Goal: Task Accomplishment & Management: Manage account settings

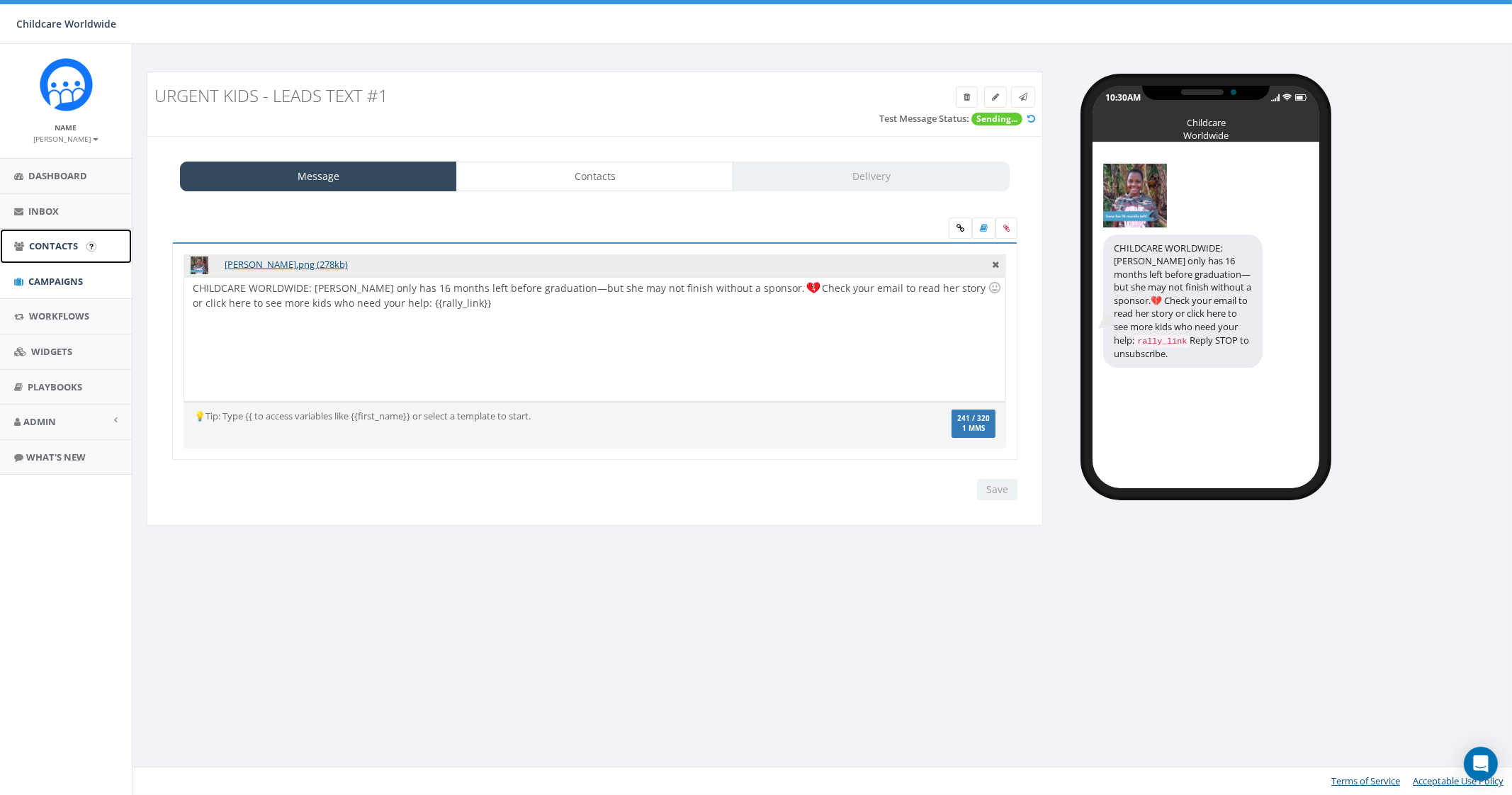
click at [57, 246] on span "Contacts" at bounding box center [53, 246] width 49 height 13
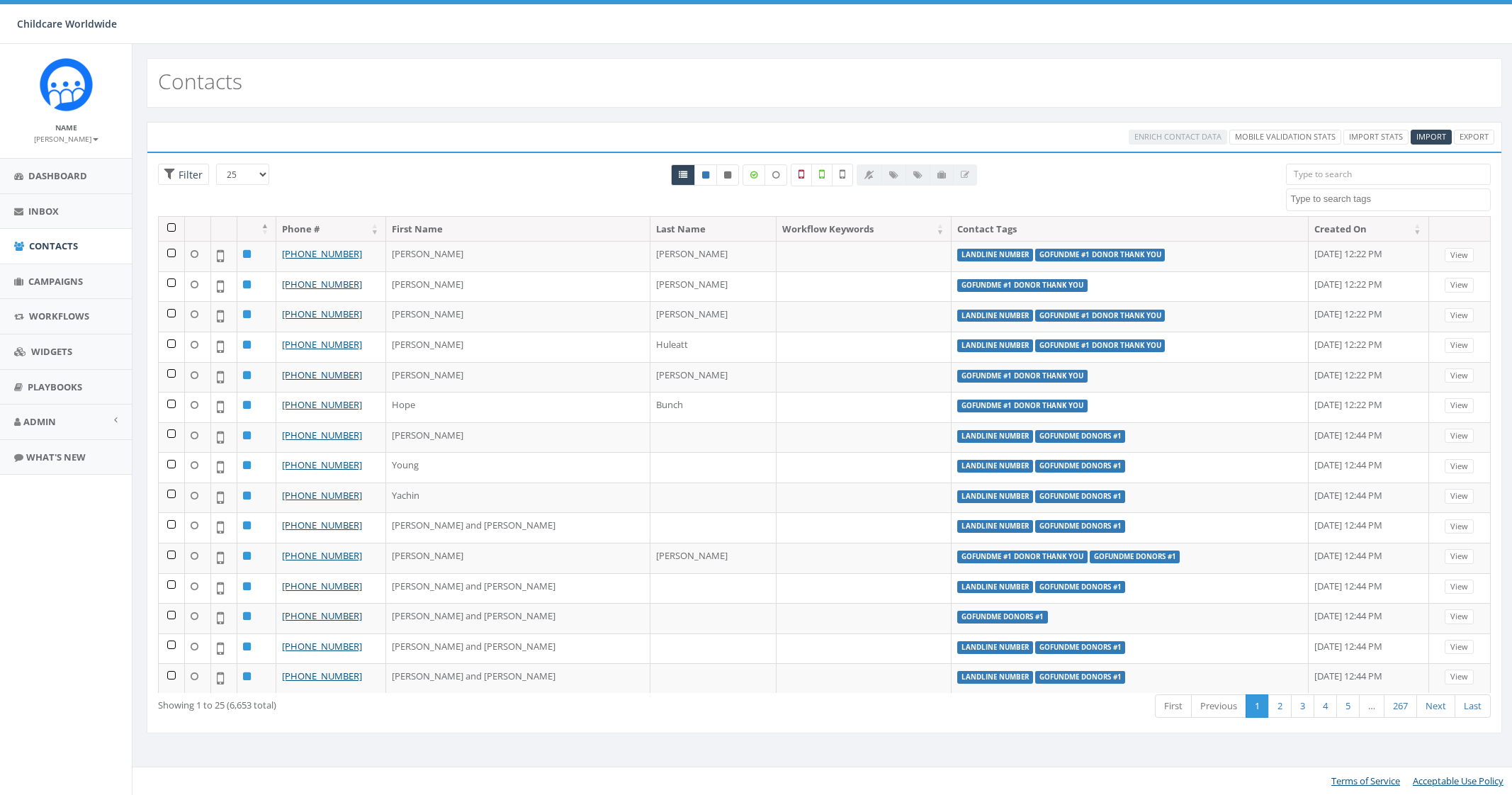
select select
click at [1426, 140] on span "Import" at bounding box center [1431, 136] width 30 height 11
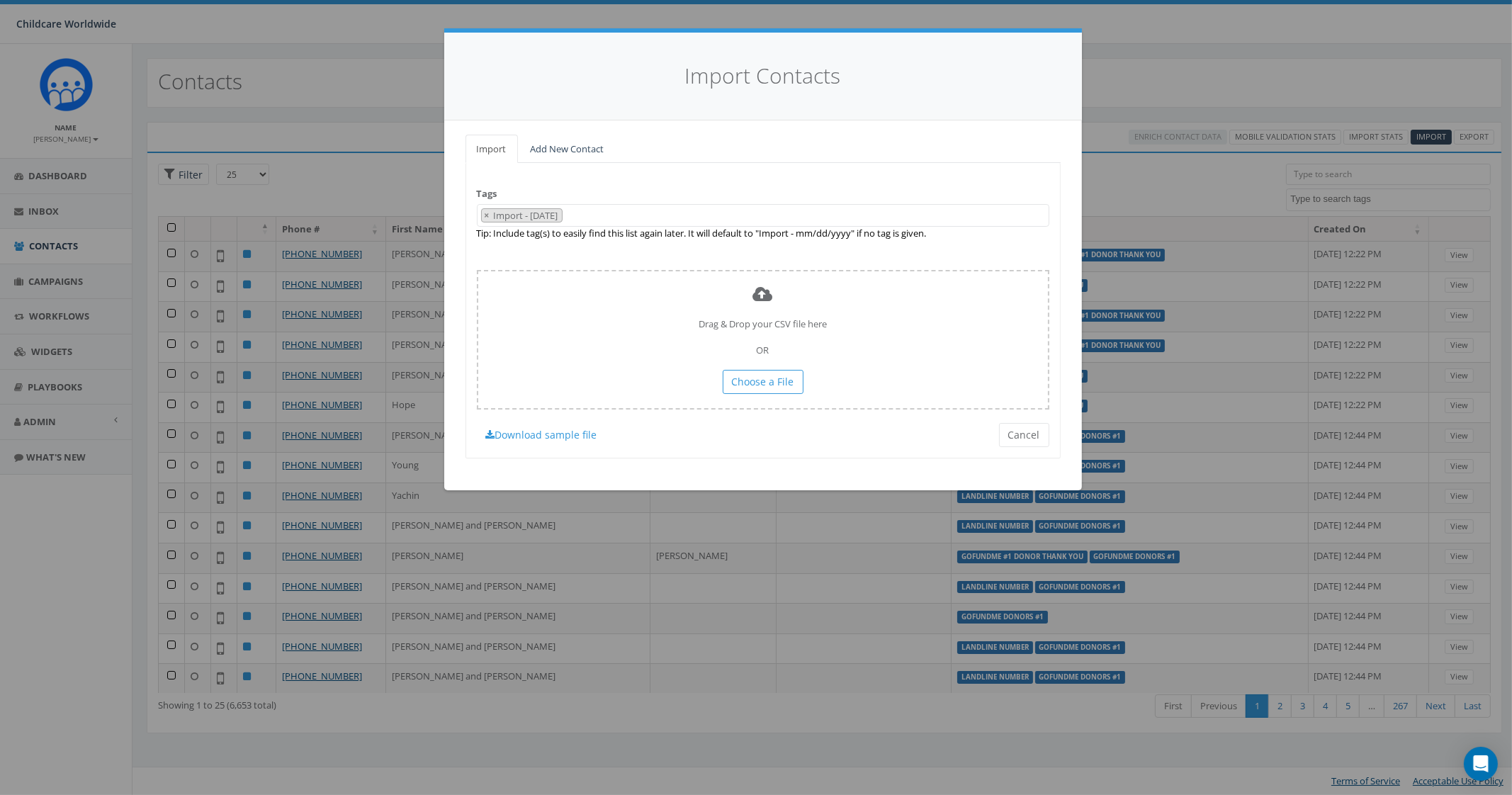
click at [478, 211] on ul "× Import - 09/04/2025" at bounding box center [520, 215] width 85 height 13
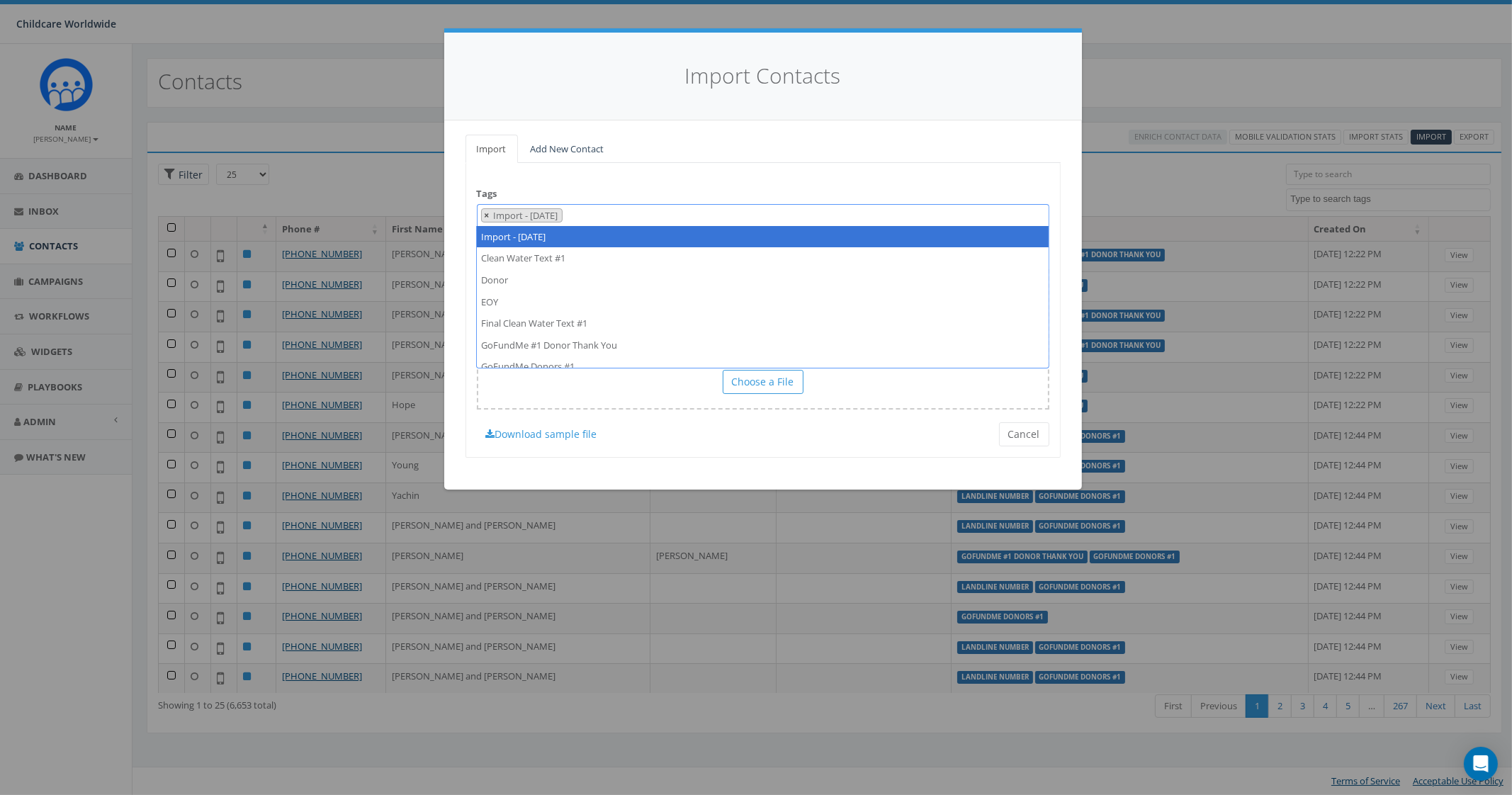
click at [485, 209] on span "×" at bounding box center [486, 215] width 5 height 13
select select
type textarea "Urgent Kids - Text #1 - Leads"
select select "Urgent Kids - Text #1 - Leads"
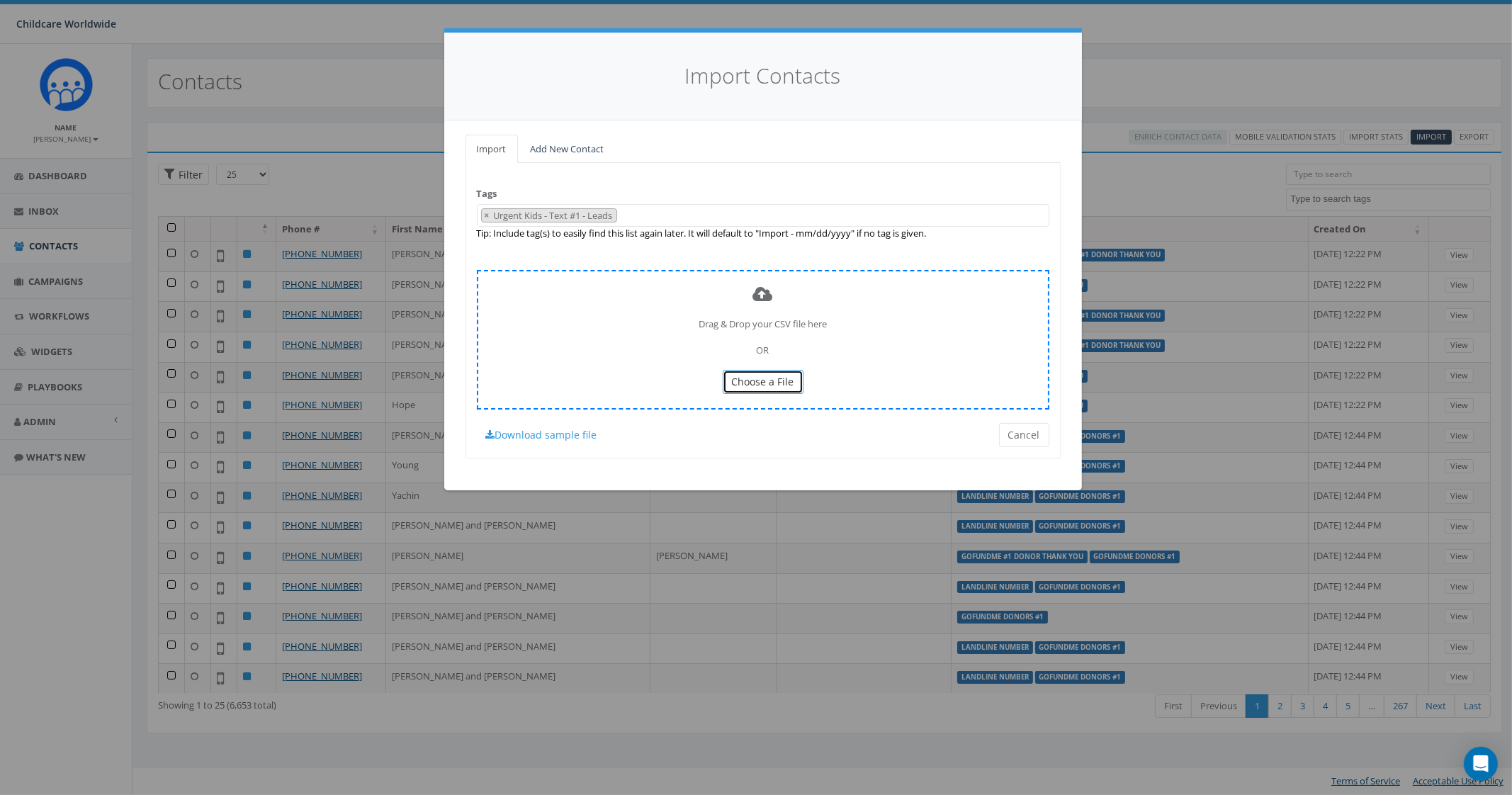
click at [742, 380] on span "Choose a File" at bounding box center [763, 381] width 62 height 14
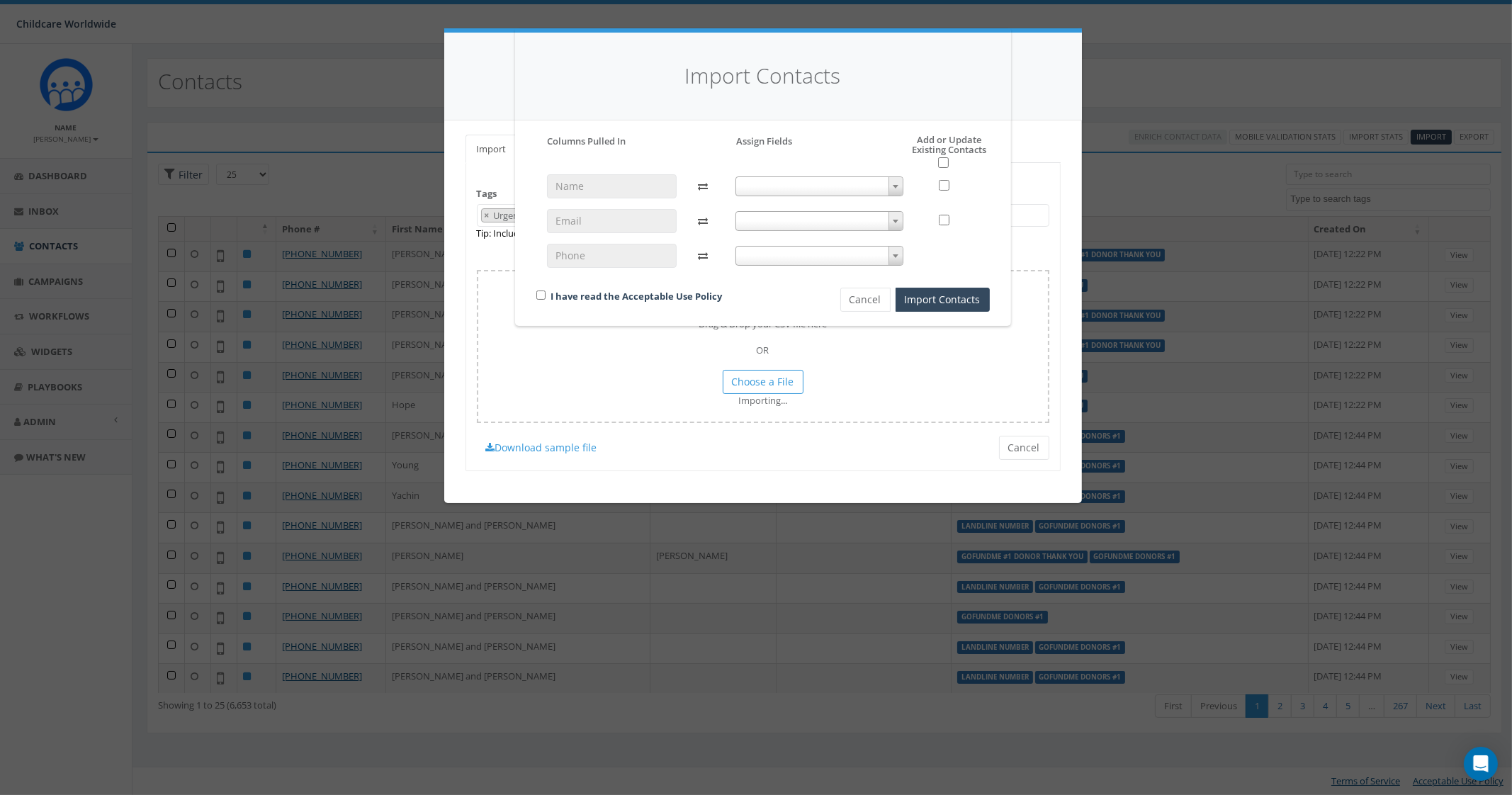
click at [770, 214] on span at bounding box center [820, 221] width 168 height 20
click at [772, 224] on span at bounding box center [820, 221] width 168 height 20
click at [861, 221] on span at bounding box center [820, 221] width 168 height 20
click at [886, 221] on span at bounding box center [820, 221] width 168 height 20
click at [897, 221] on span at bounding box center [895, 221] width 14 height 18
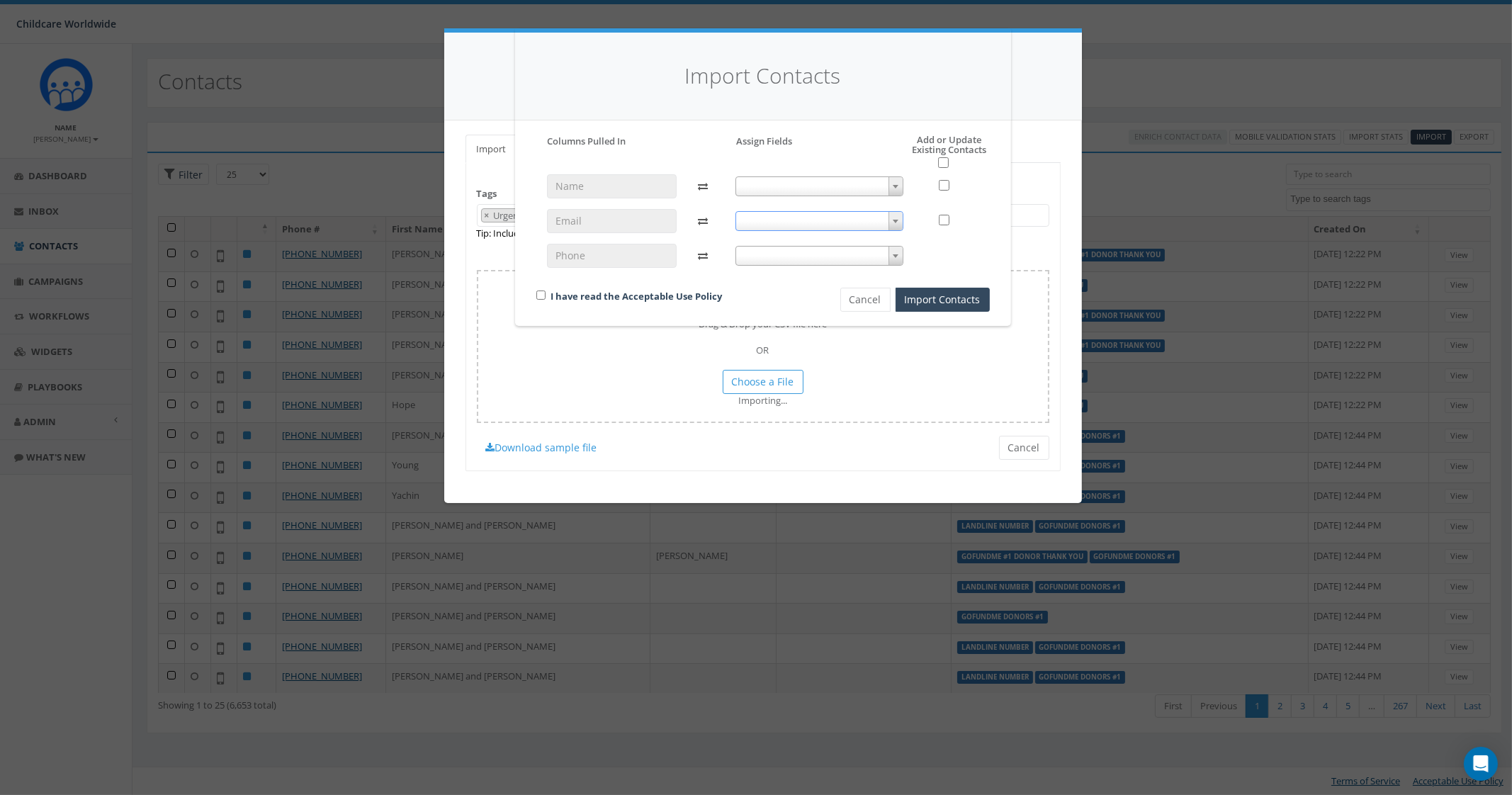
click at [857, 222] on span at bounding box center [820, 221] width 168 height 20
click at [864, 338] on div "Import Contacts Please accept policy to proceed Please map phone number field t…" at bounding box center [756, 398] width 1512 height 795
click at [861, 301] on button "Cancel" at bounding box center [866, 299] width 50 height 24
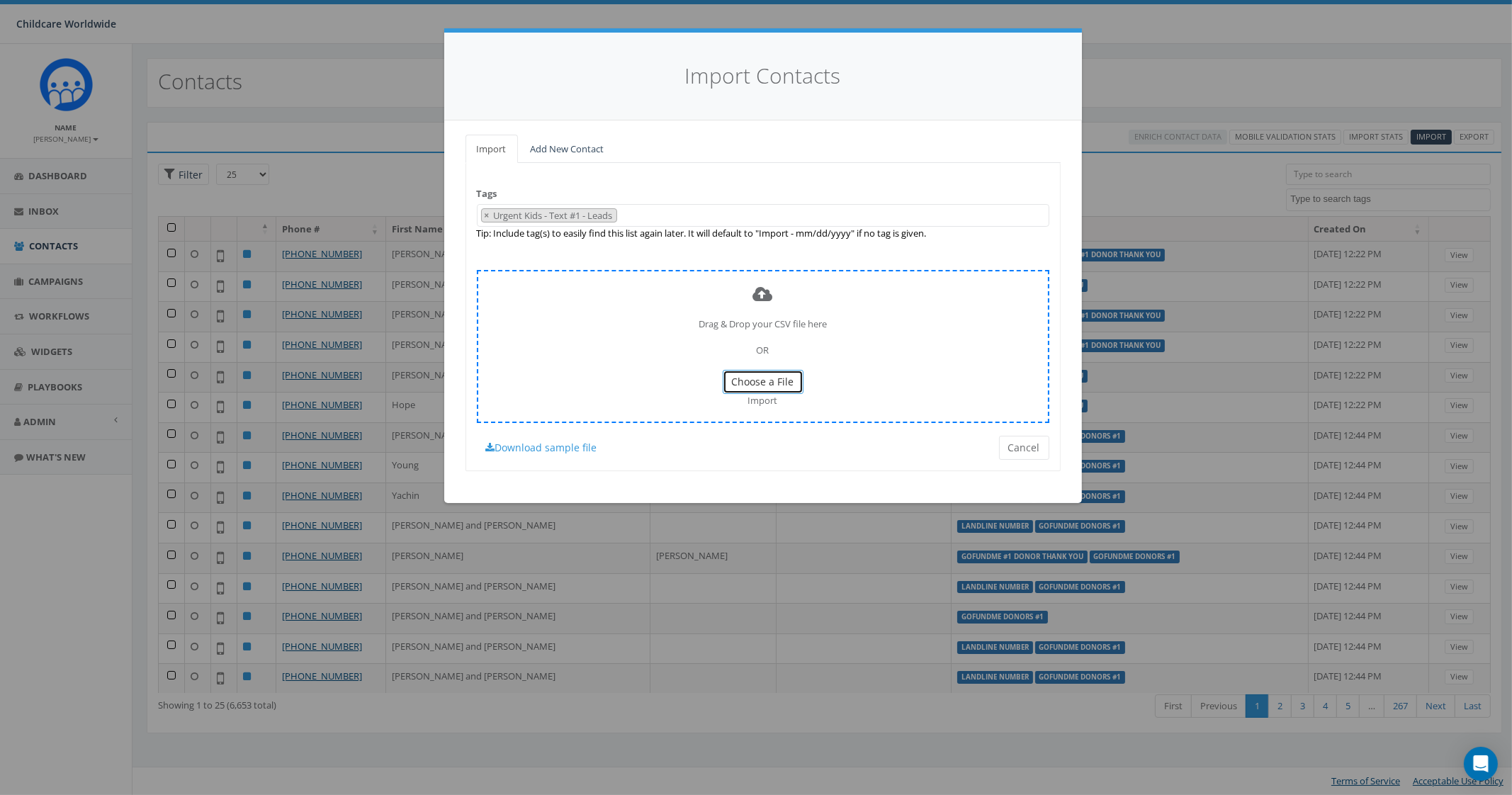
click at [755, 381] on span "Choose a File" at bounding box center [763, 381] width 62 height 14
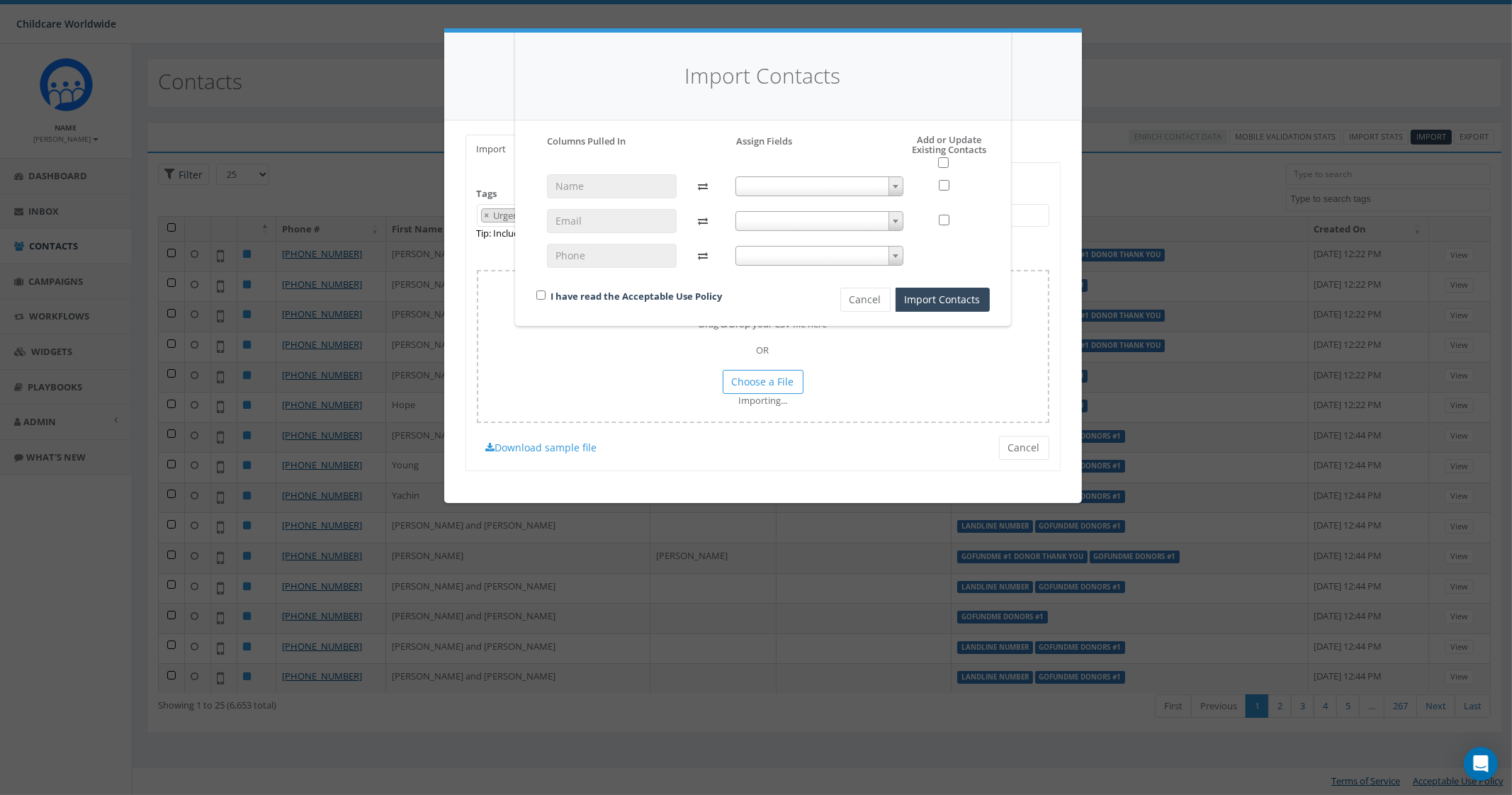
click at [893, 220] on b at bounding box center [895, 222] width 5 height 4
select select "email"
click at [819, 263] on span at bounding box center [820, 256] width 168 height 20
select select "phone_number"
click at [774, 299] on div "I have read the Acceptable Use Policy" at bounding box center [664, 297] width 277 height 19
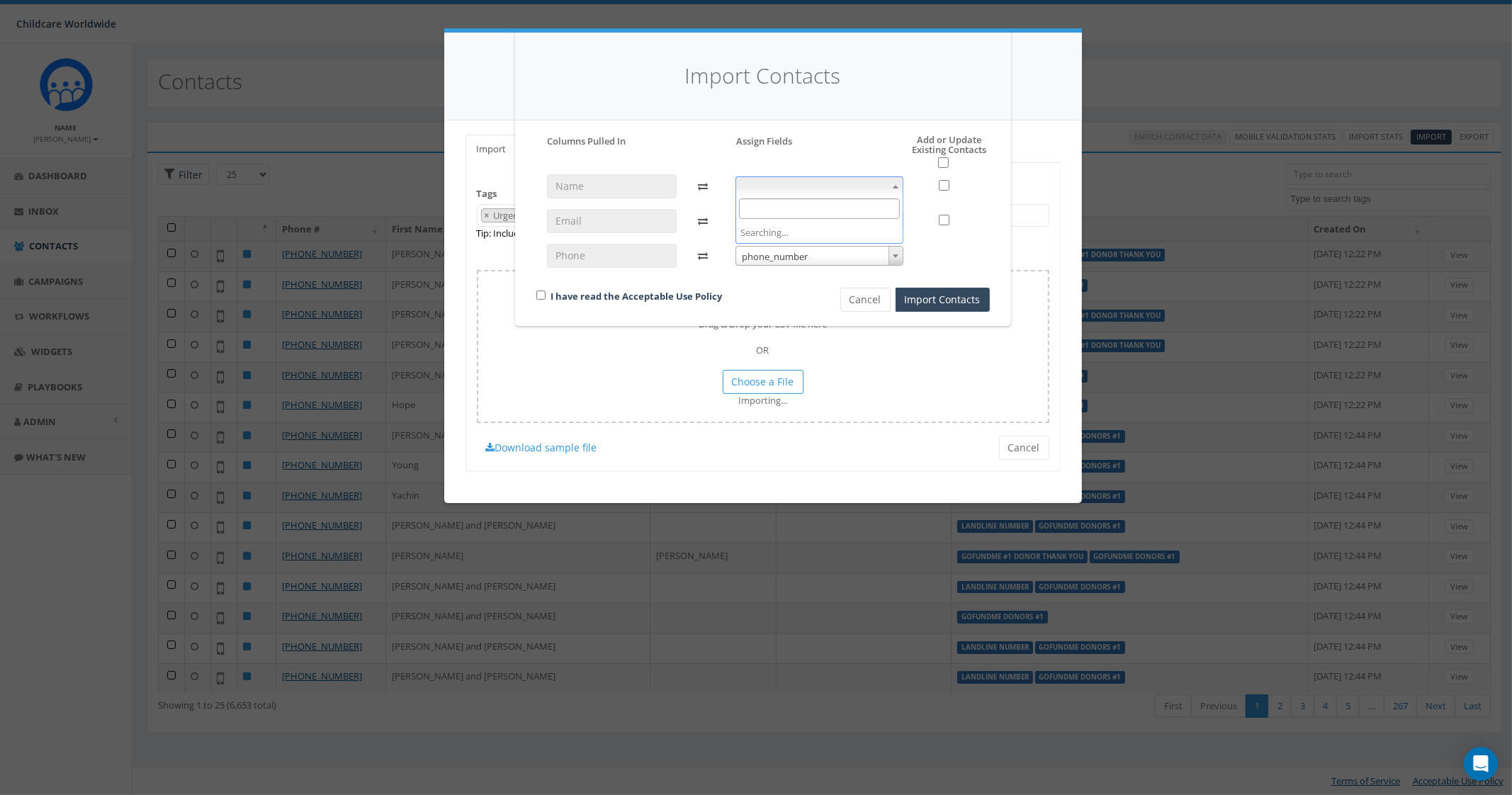
click at [804, 186] on span at bounding box center [820, 187] width 168 height 20
select select "first_name"
drag, startPoint x: 947, startPoint y: 182, endPoint x: 946, endPoint y: 190, distance: 8.1
click at [946, 184] on input "checkbox" at bounding box center [944, 186] width 11 height 11
checkbox input "true"
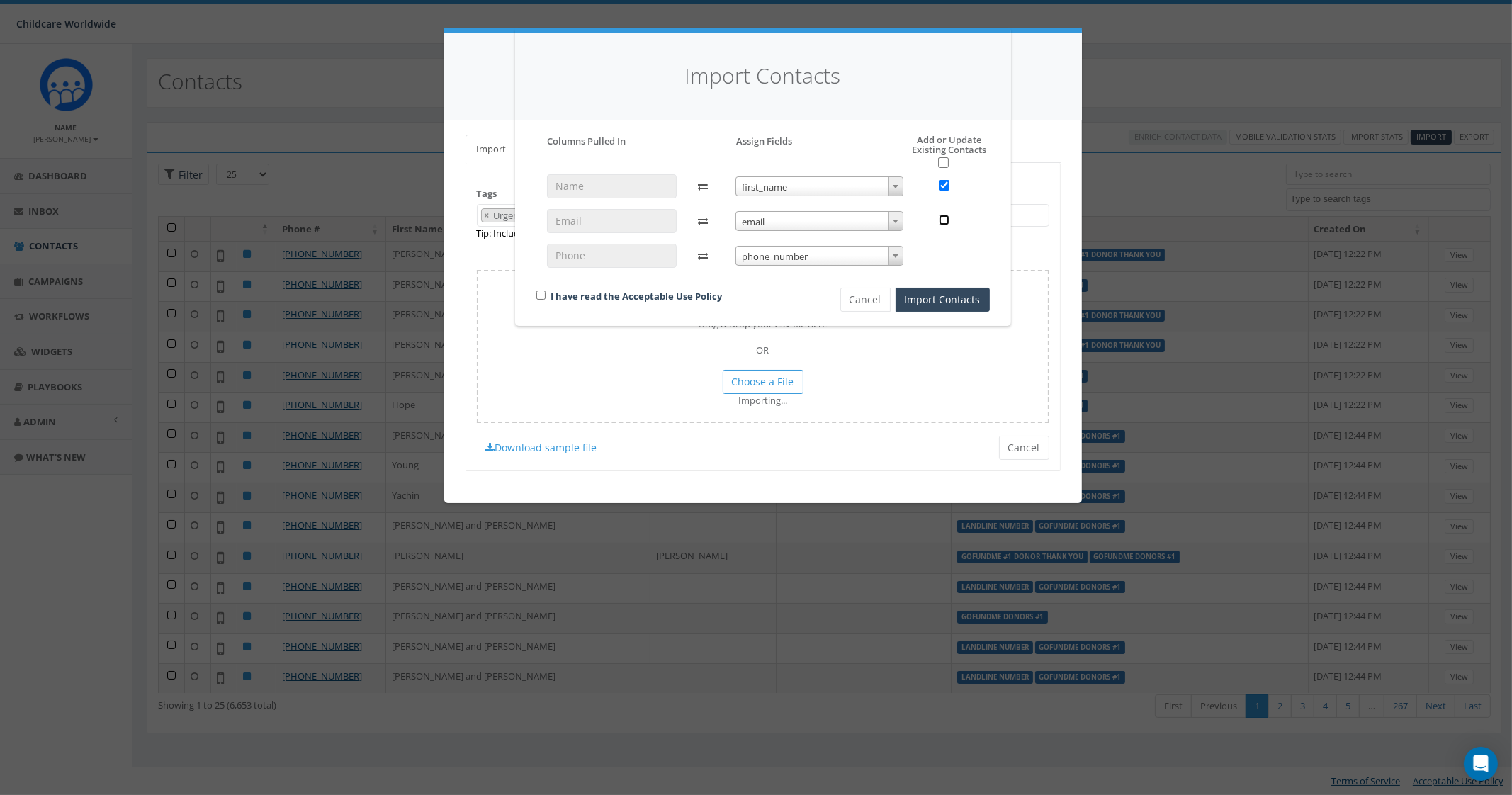
click at [948, 220] on input "checkbox" at bounding box center [944, 220] width 11 height 11
checkbox input "true"
drag, startPoint x: 542, startPoint y: 293, endPoint x: 550, endPoint y: 293, distance: 8.0
click at [542, 293] on input "checkbox" at bounding box center [541, 295] width 9 height 9
checkbox input "true"
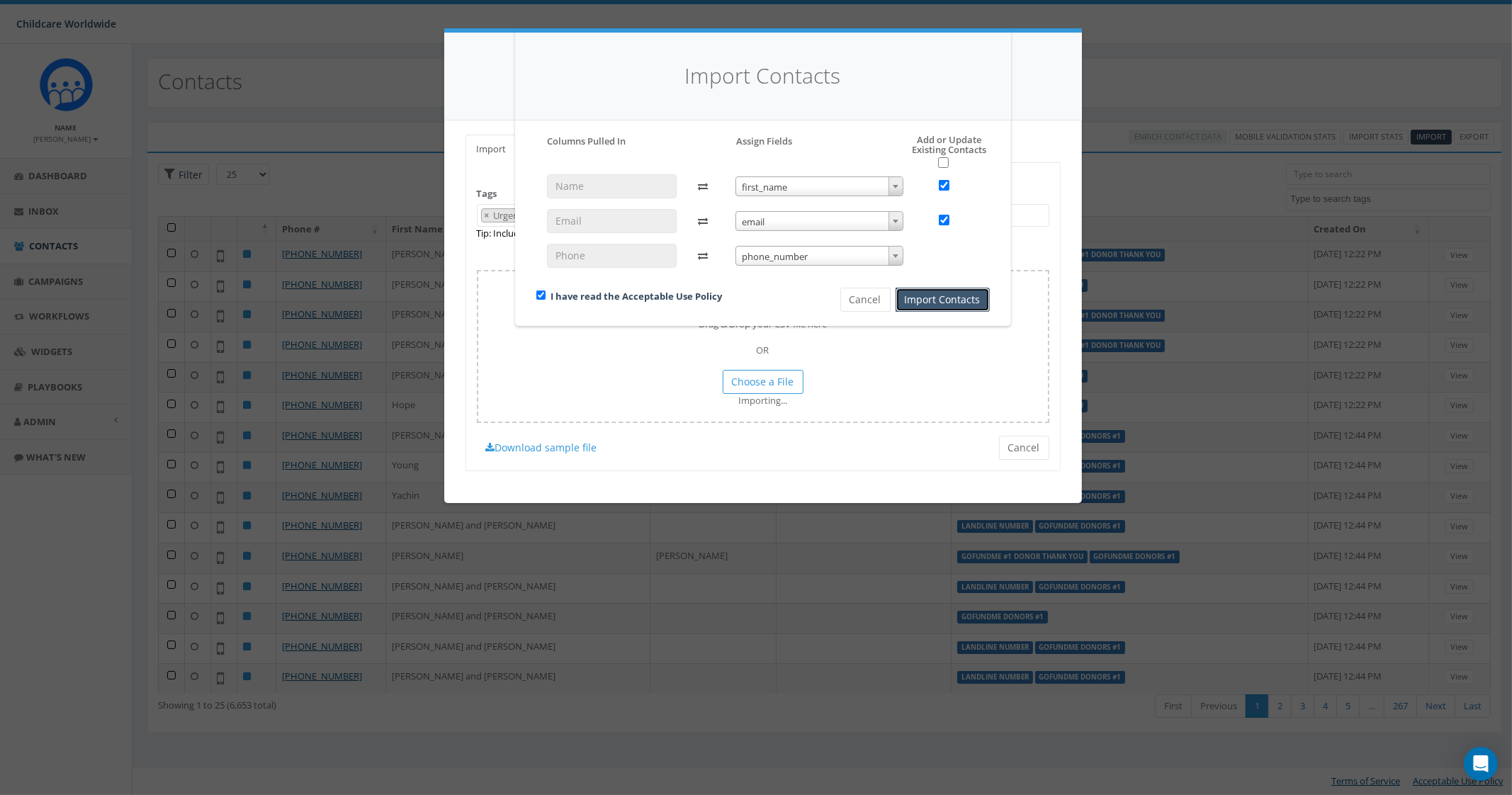
click at [969, 296] on button "Import Contacts" at bounding box center [942, 299] width 94 height 24
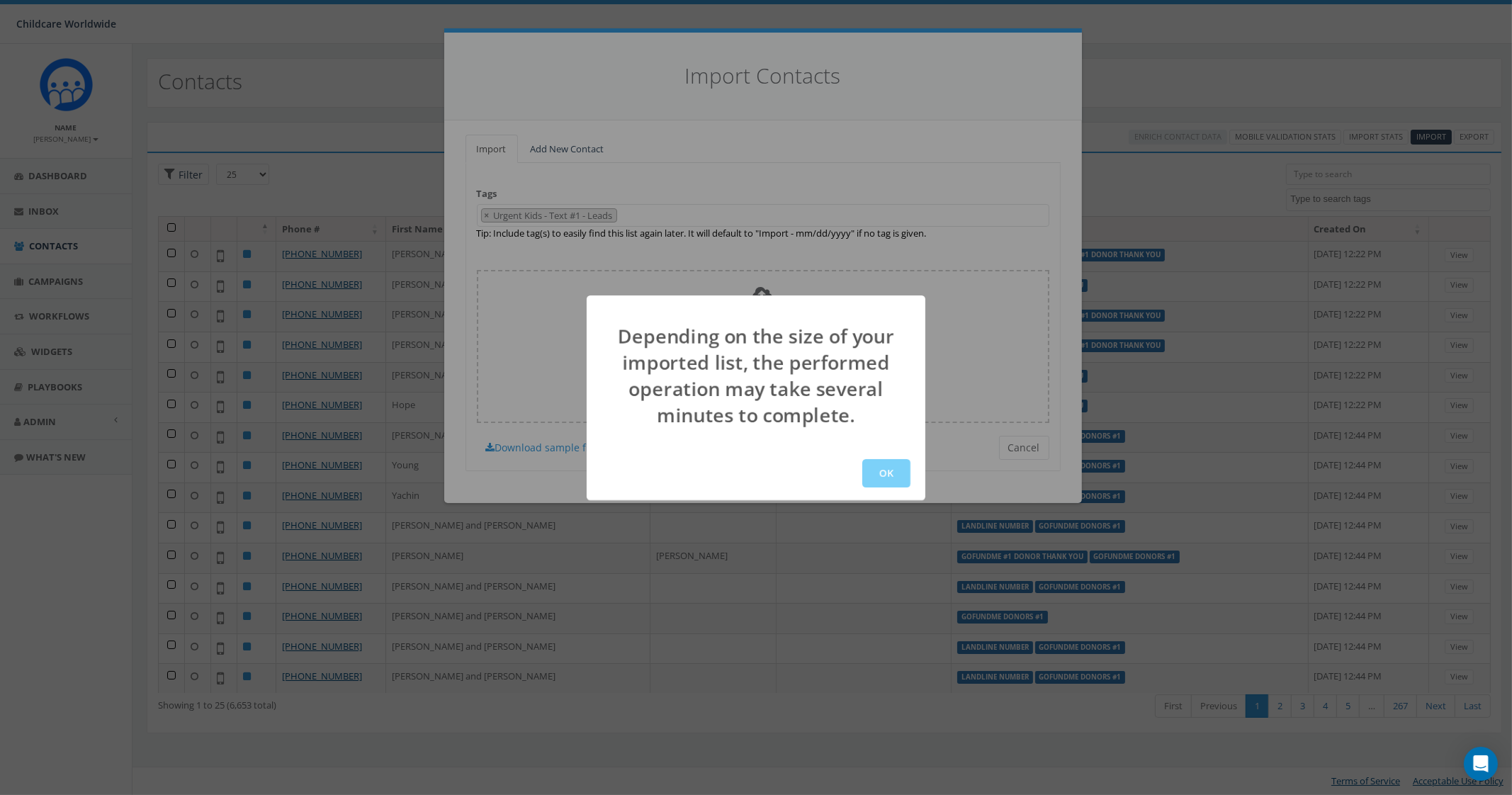
click at [886, 456] on div "OK" at bounding box center [756, 473] width 339 height 54
click at [889, 474] on button "OK" at bounding box center [885, 472] width 48 height 28
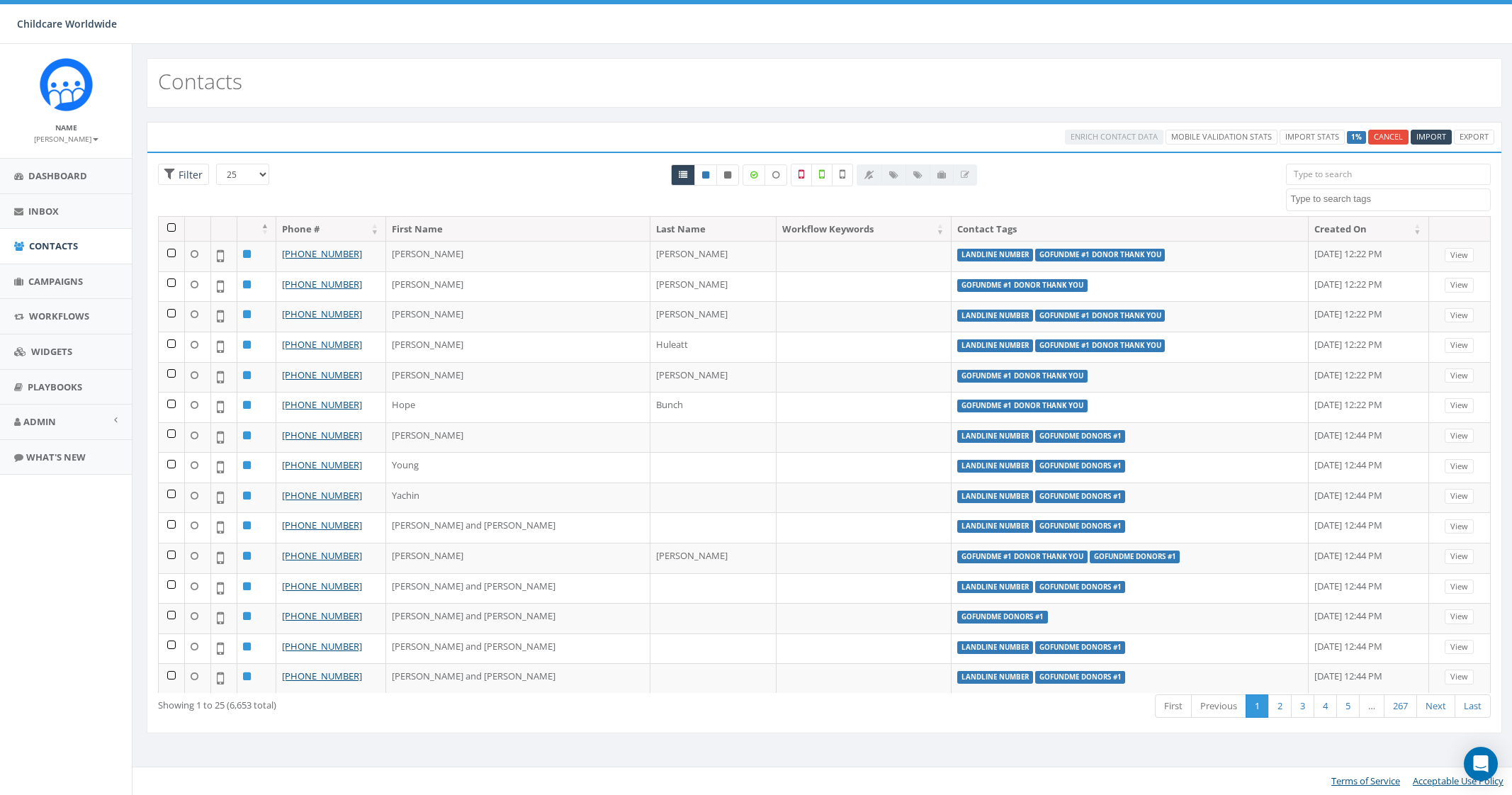
select select
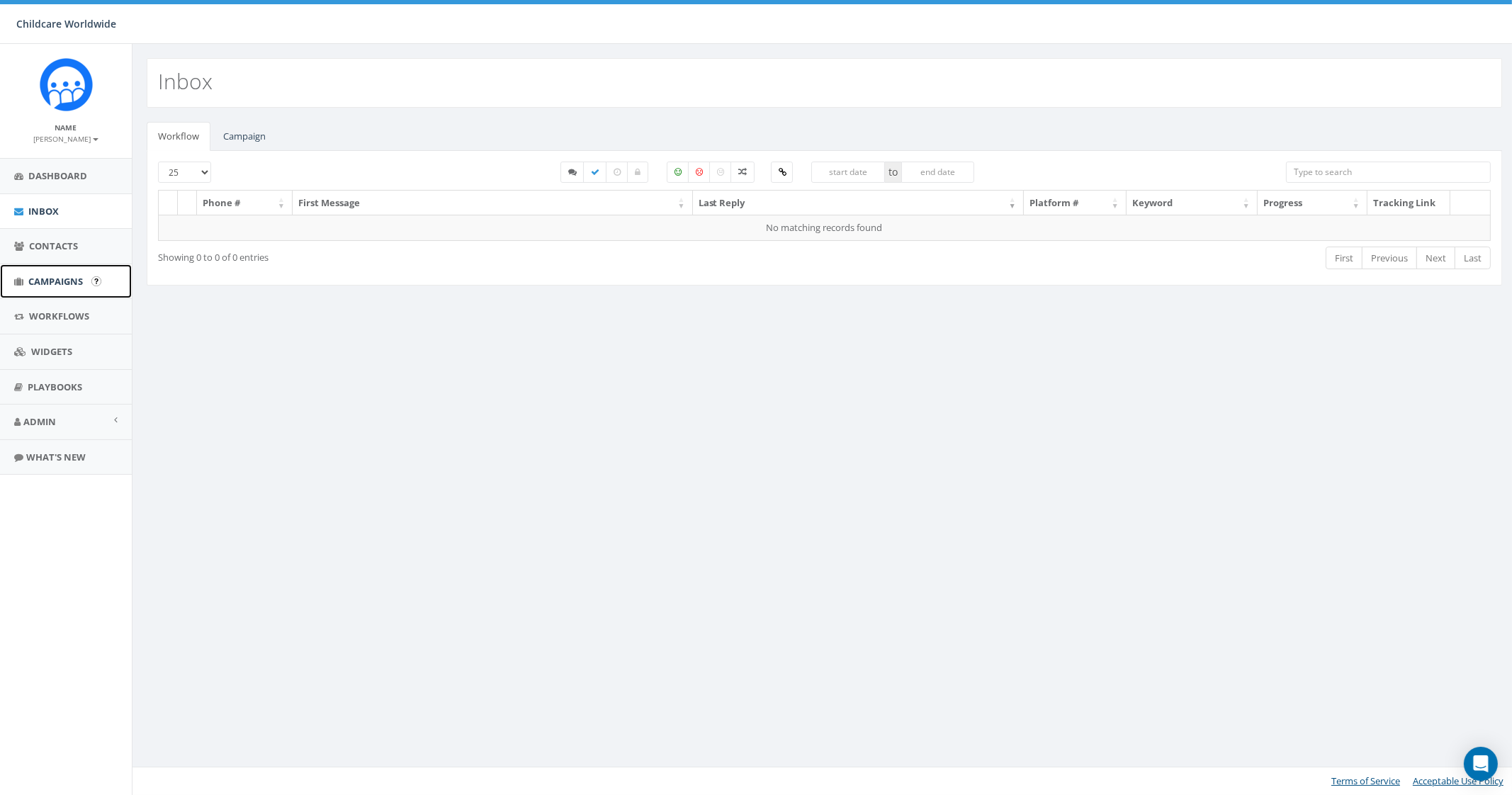
click at [78, 291] on link "Campaigns" at bounding box center [66, 281] width 132 height 34
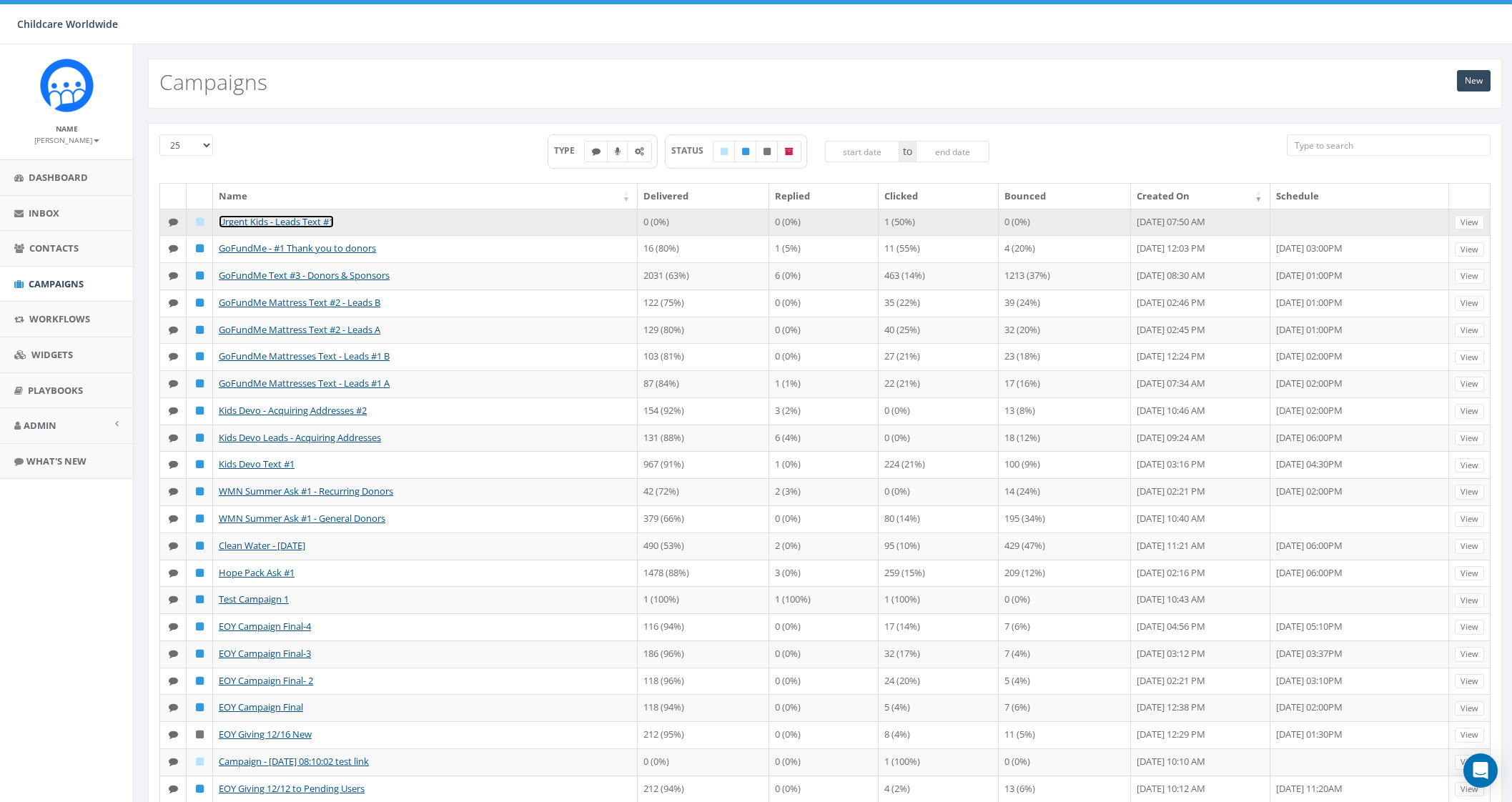
click at [284, 218] on link "Urgent Kids - Leads Text #1" at bounding box center [276, 221] width 115 height 13
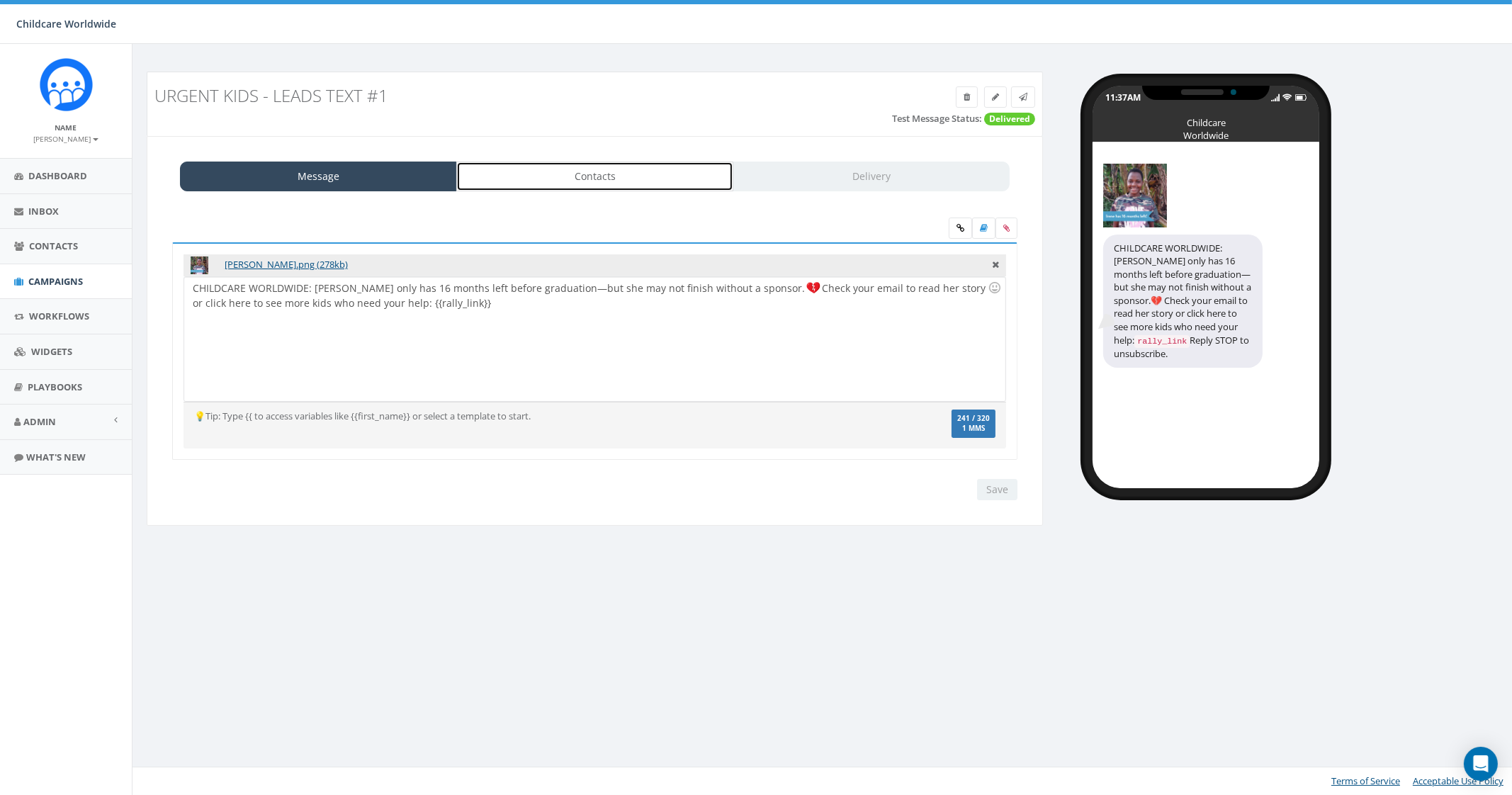
click at [566, 176] on link "Contacts" at bounding box center [594, 176] width 277 height 30
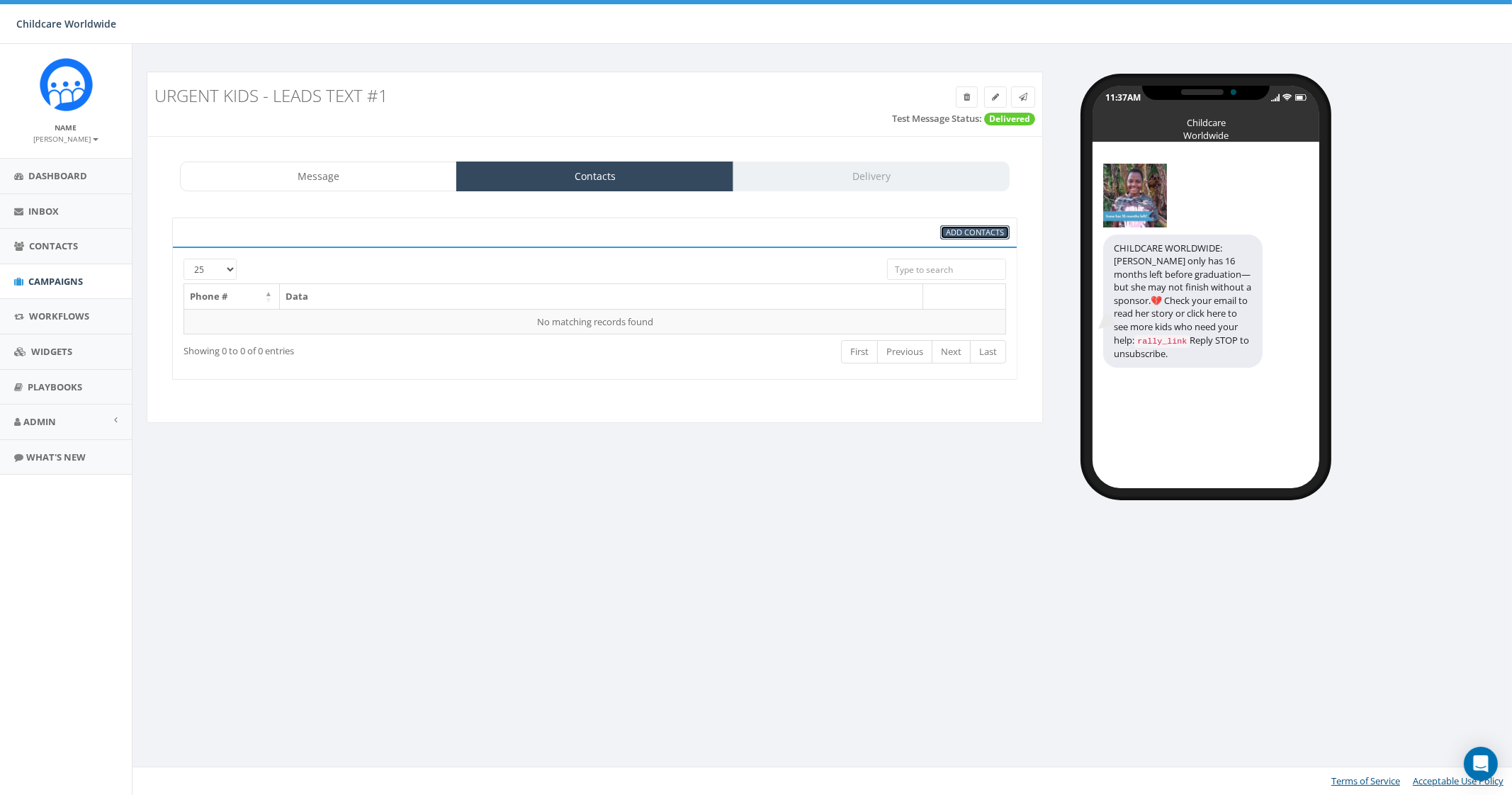
click at [960, 234] on span "Add Contacts" at bounding box center [975, 232] width 58 height 11
select select
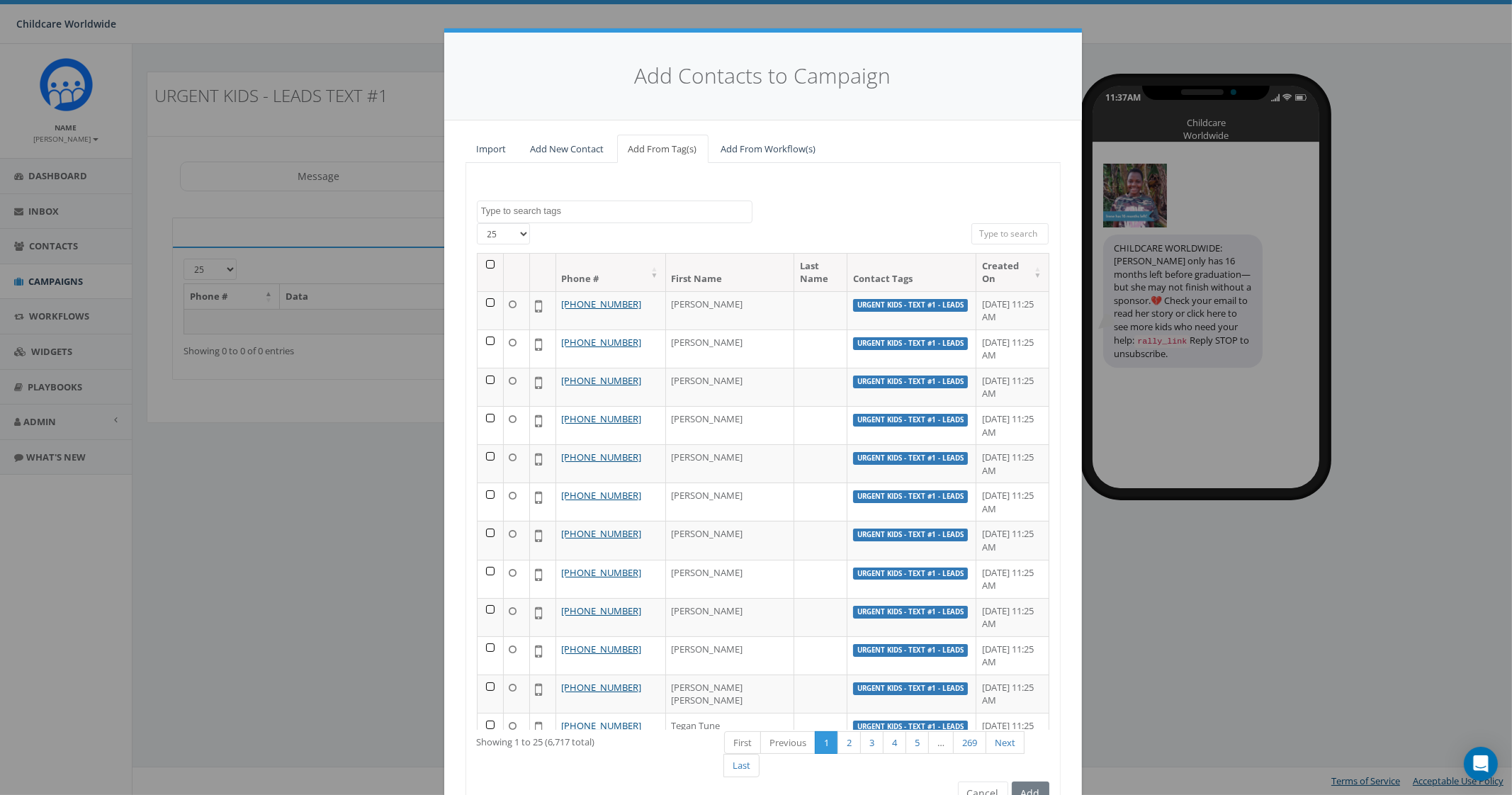
click at [590, 212] on textarea "Search" at bounding box center [616, 211] width 270 height 13
type textarea "Ur"
select select "Urgent Kids - Text #1 - Leads"
click at [513, 236] on select "25 50 100" at bounding box center [503, 233] width 53 height 22
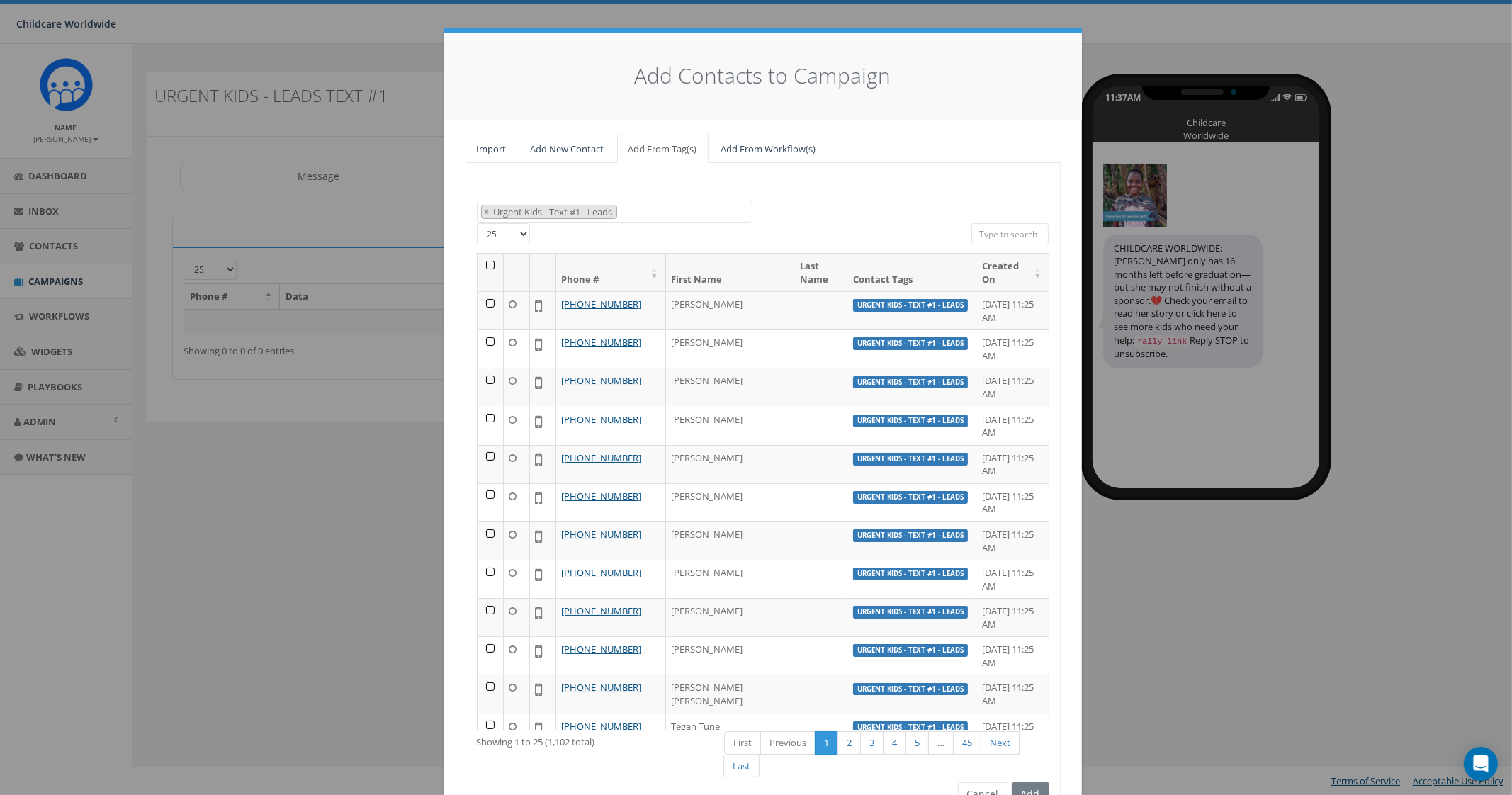
select select "100"
click at [477, 223] on select "25 50 100" at bounding box center [503, 233] width 53 height 22
click at [489, 266] on th at bounding box center [490, 272] width 26 height 38
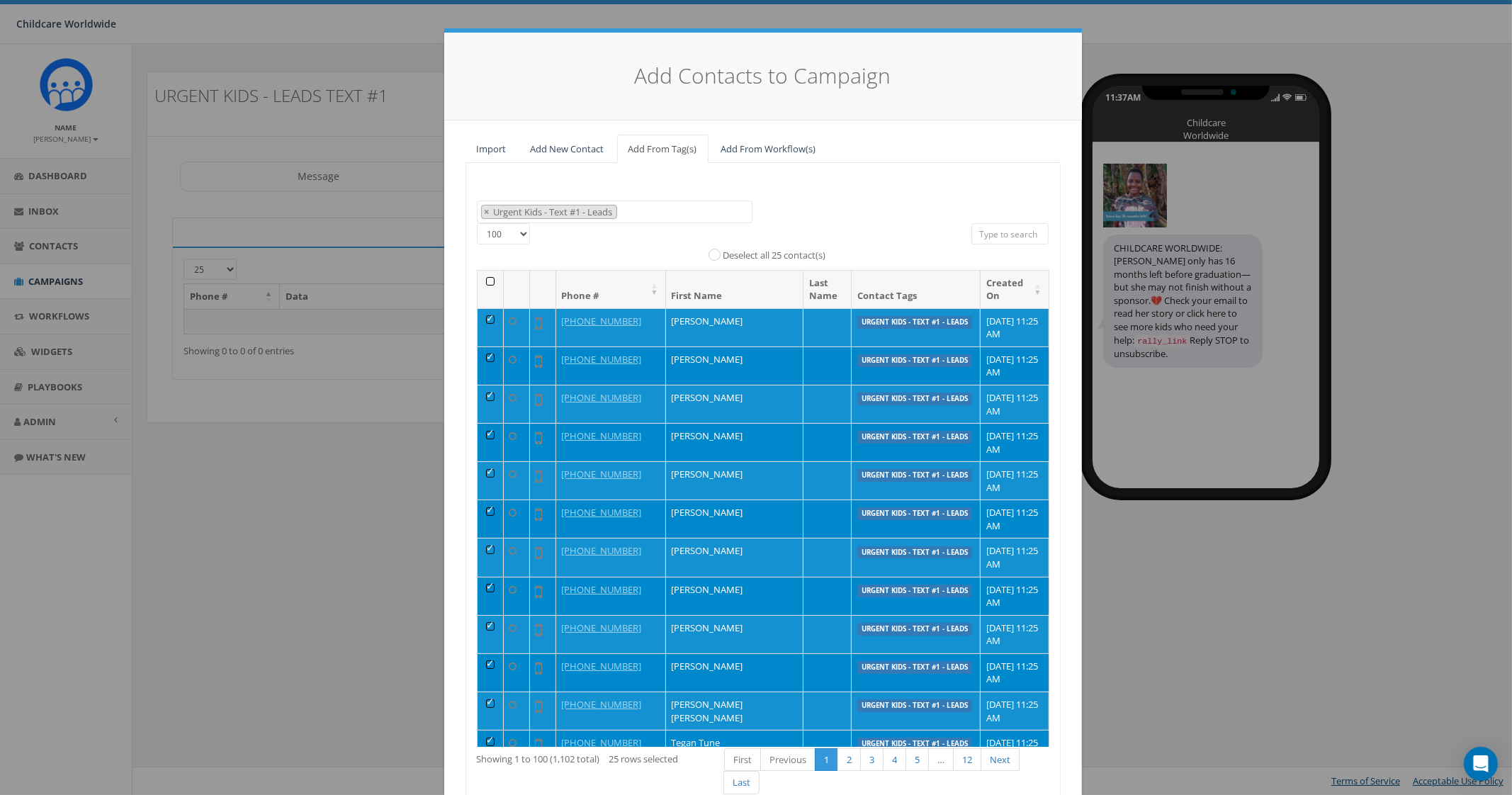
click at [481, 280] on th at bounding box center [490, 289] width 26 height 38
click at [796, 240] on input "All 1102 contact(s) filtered" at bounding box center [801, 237] width 9 height 9
radio input "true"
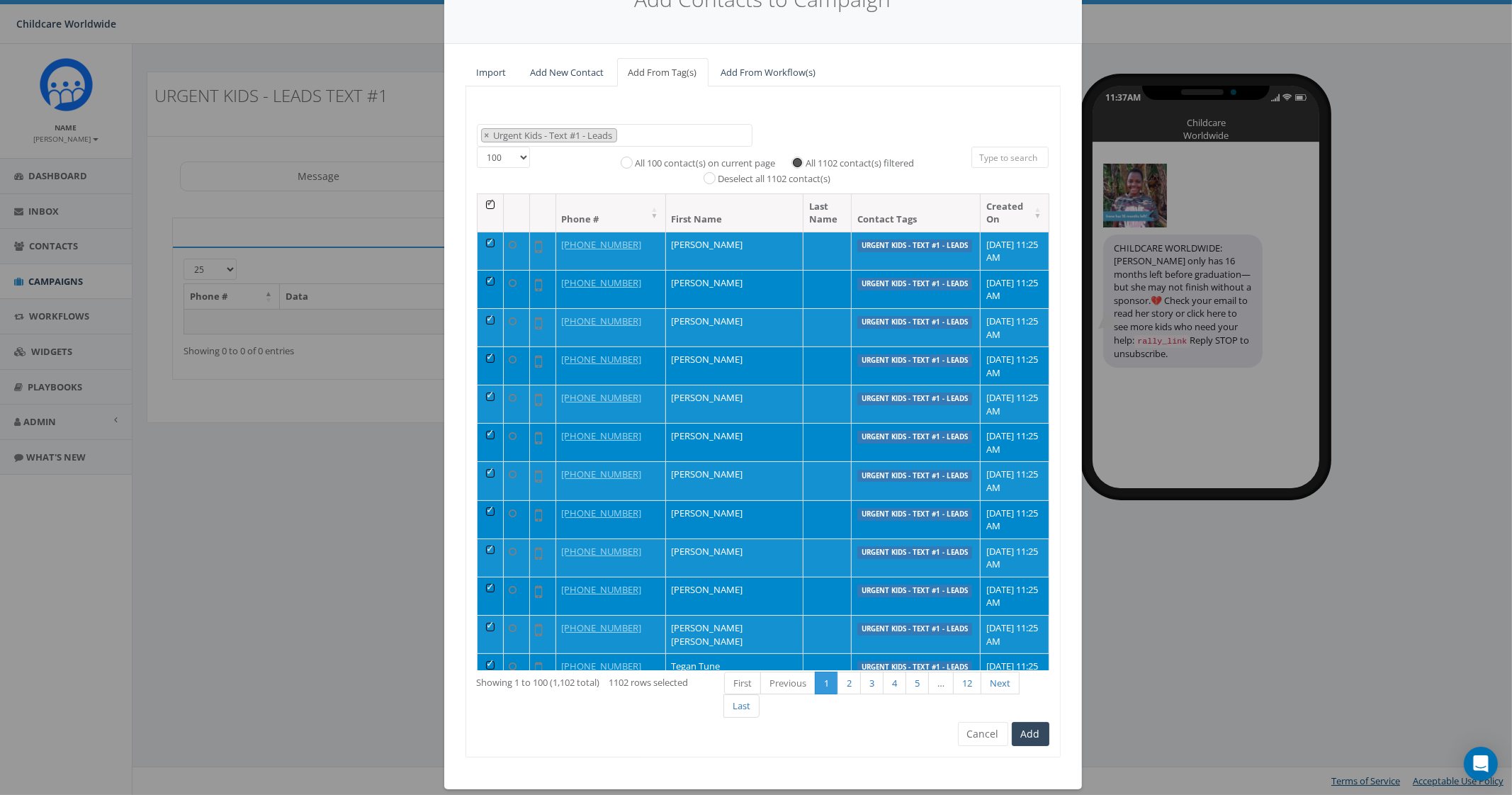
scroll to position [90, 0]
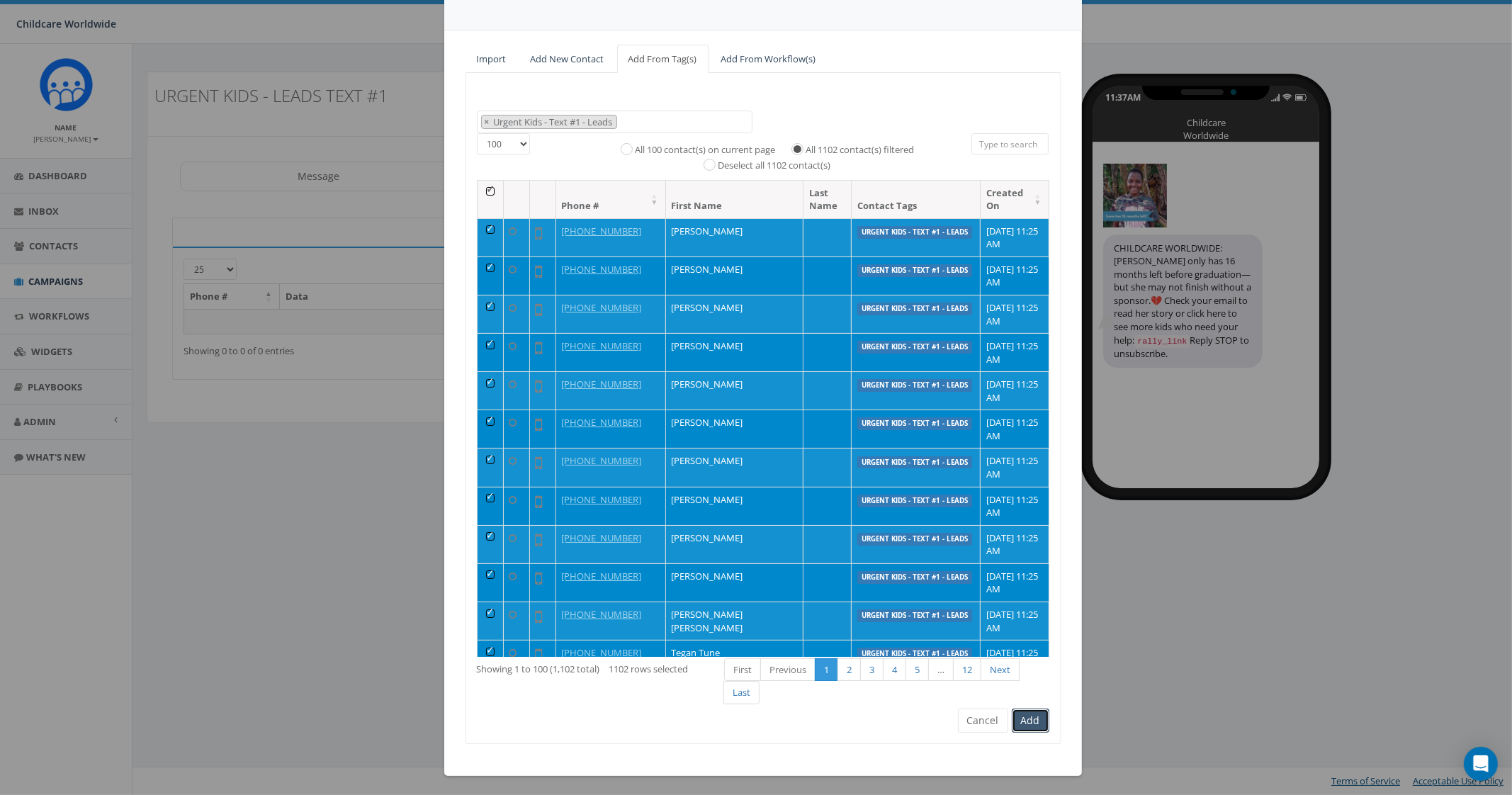
click at [1026, 712] on button "Add" at bounding box center [1031, 720] width 38 height 24
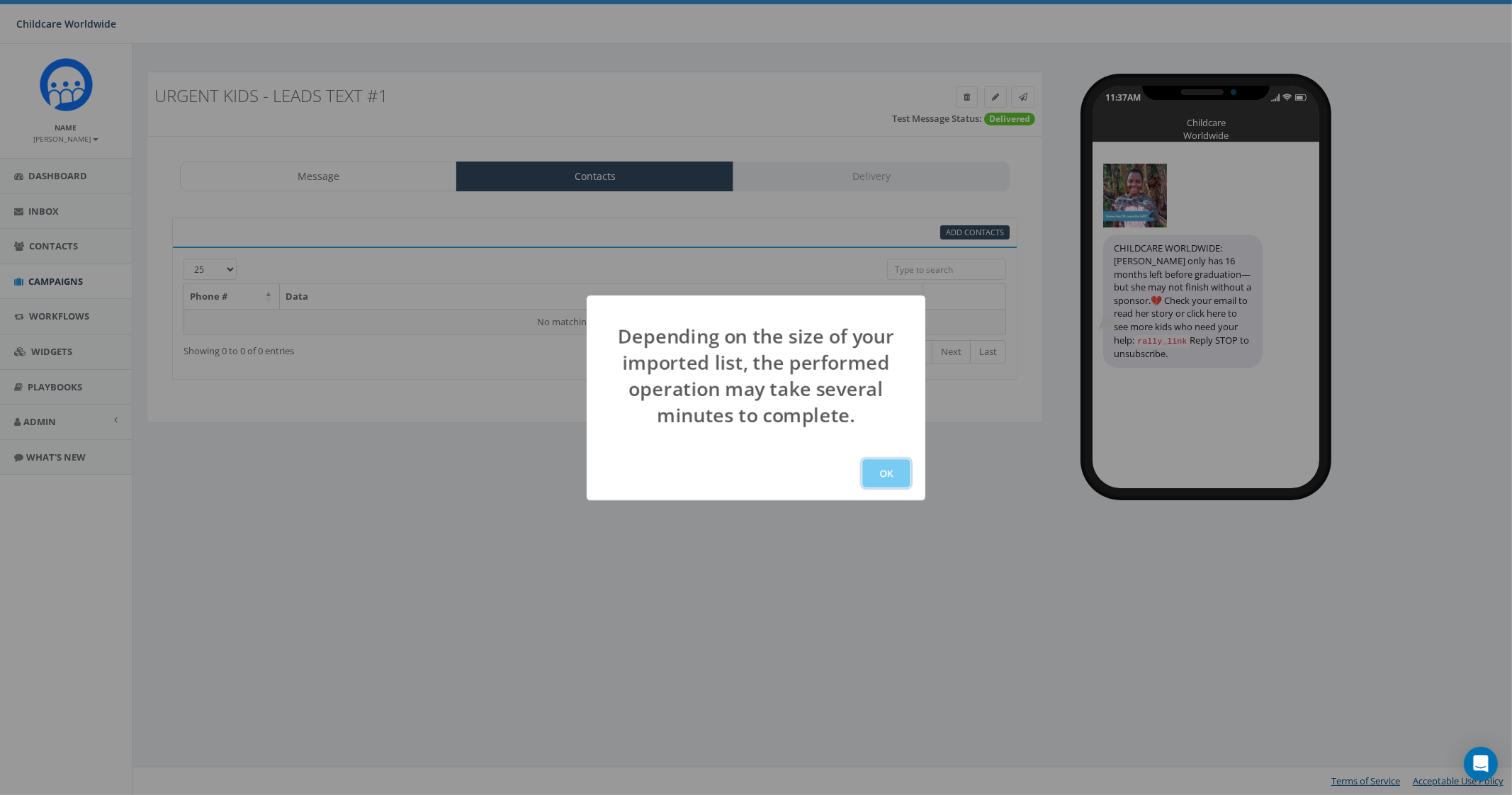
click at [896, 471] on button "OK" at bounding box center [885, 472] width 48 height 28
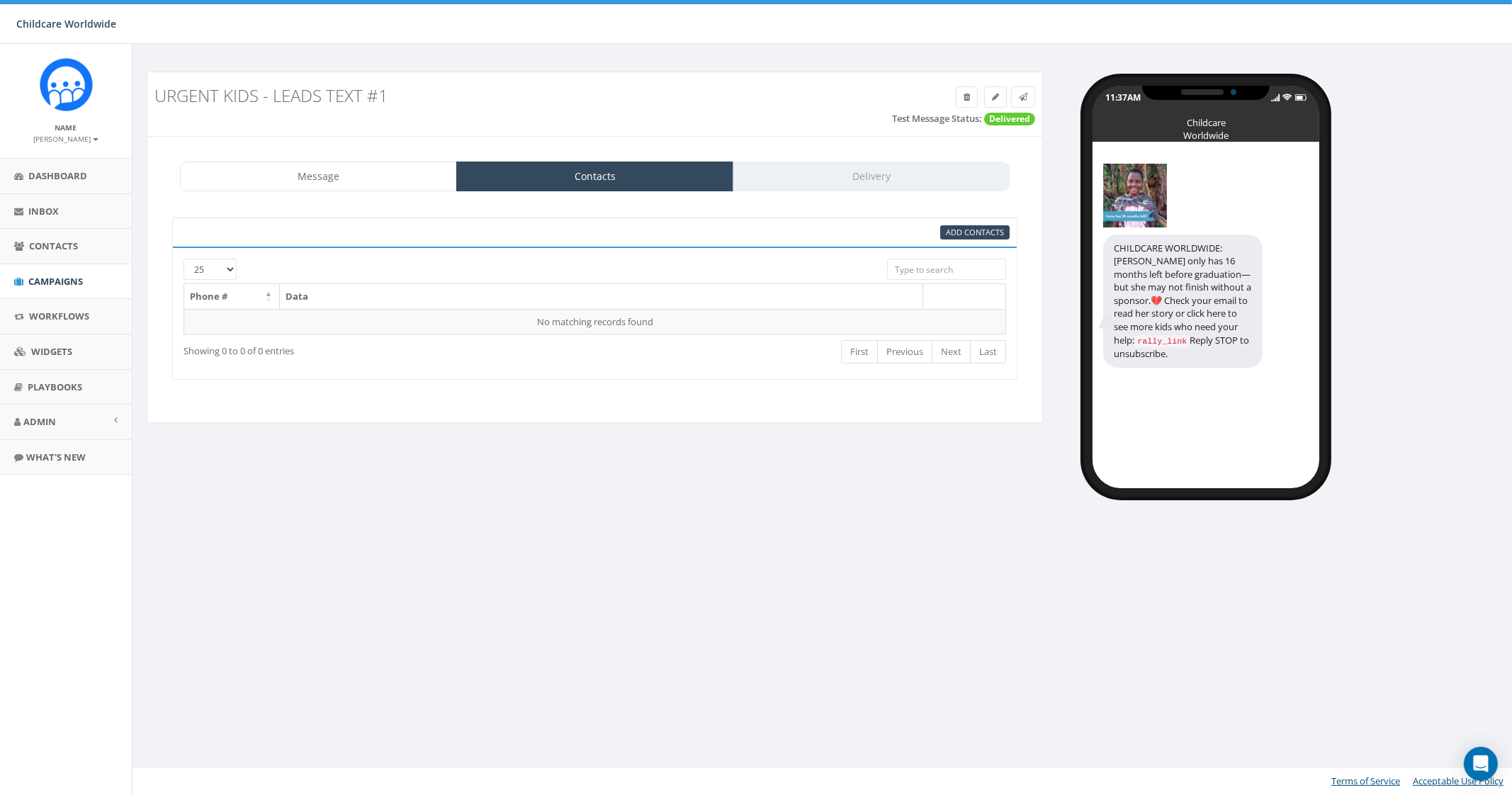
click at [694, 221] on div "95% Add Contacts" at bounding box center [594, 232] width 845 height 30
click at [947, 231] on span "Add Contacts" at bounding box center [975, 232] width 58 height 11
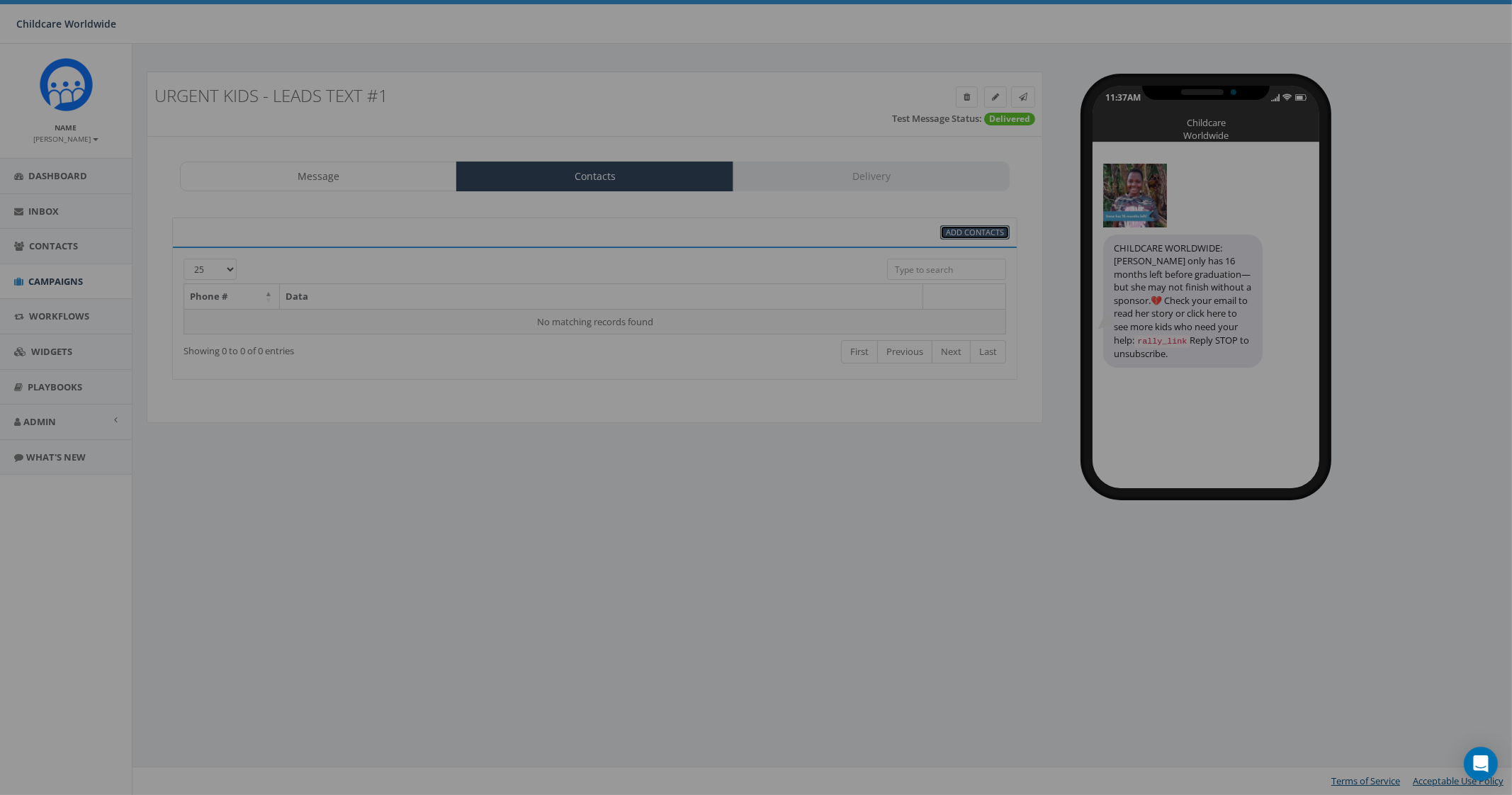
select select
select select "100"
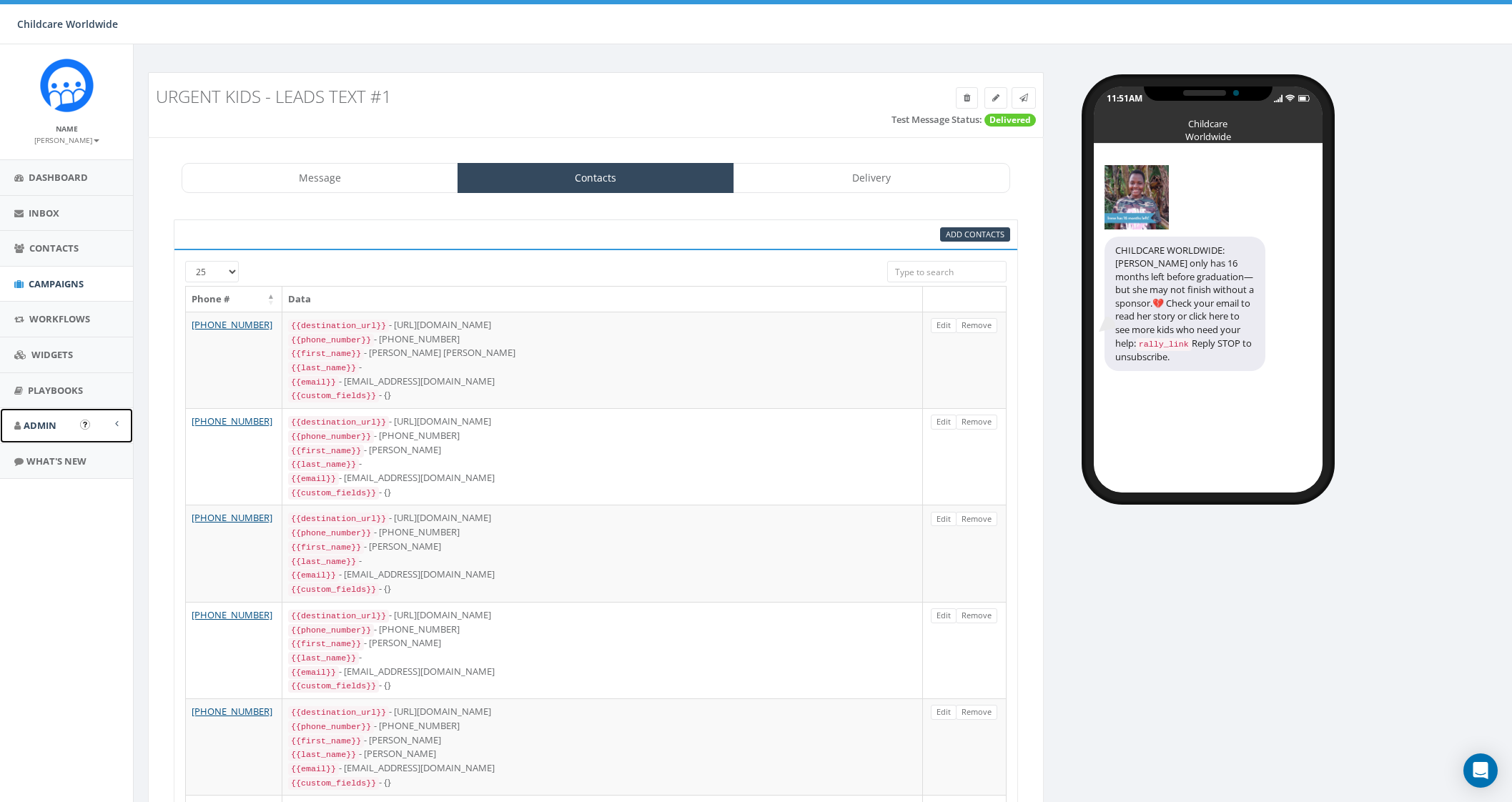
click at [68, 420] on link "Admin" at bounding box center [66, 426] width 133 height 35
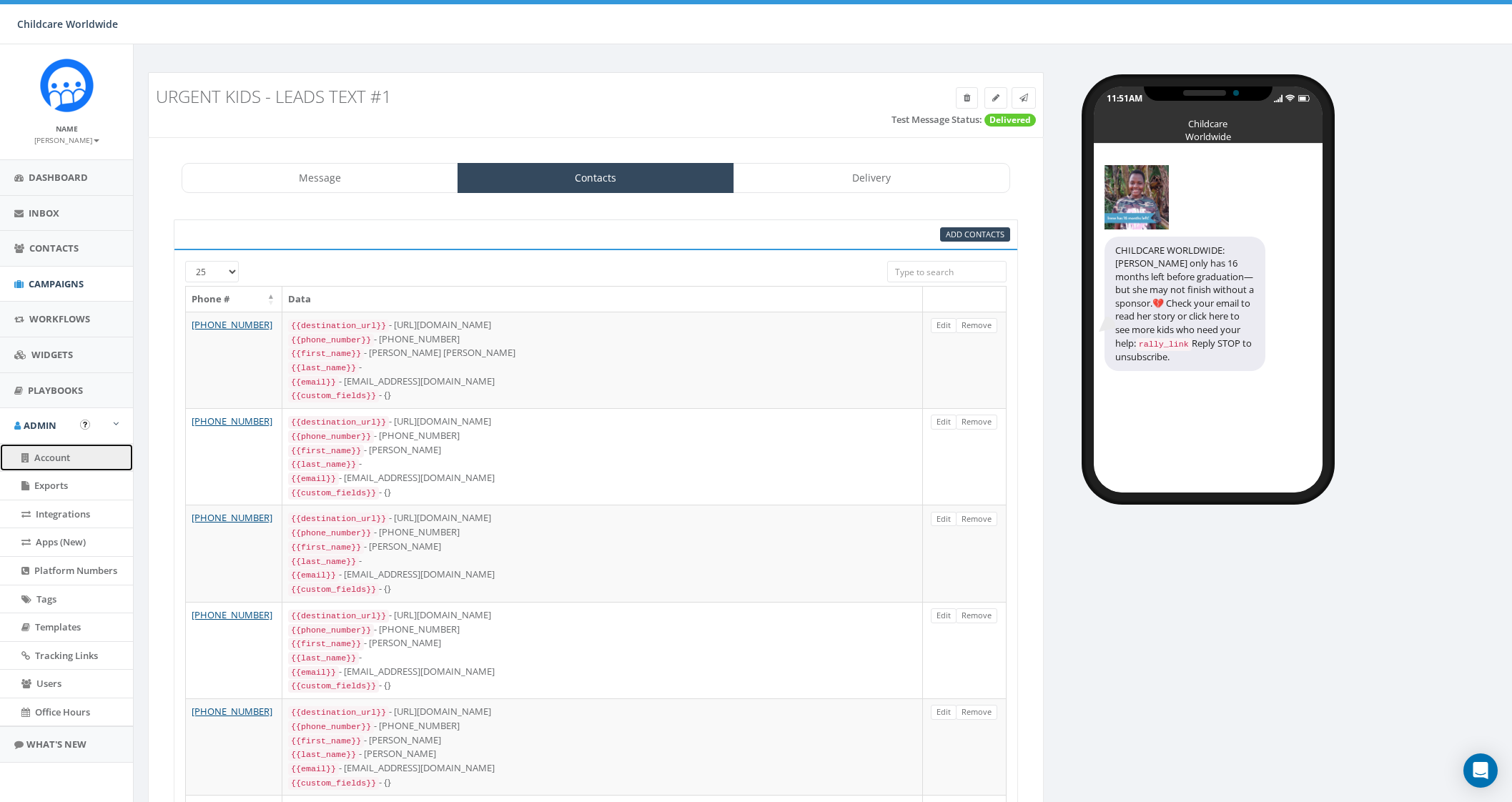
click at [48, 452] on span "Account" at bounding box center [52, 457] width 35 height 13
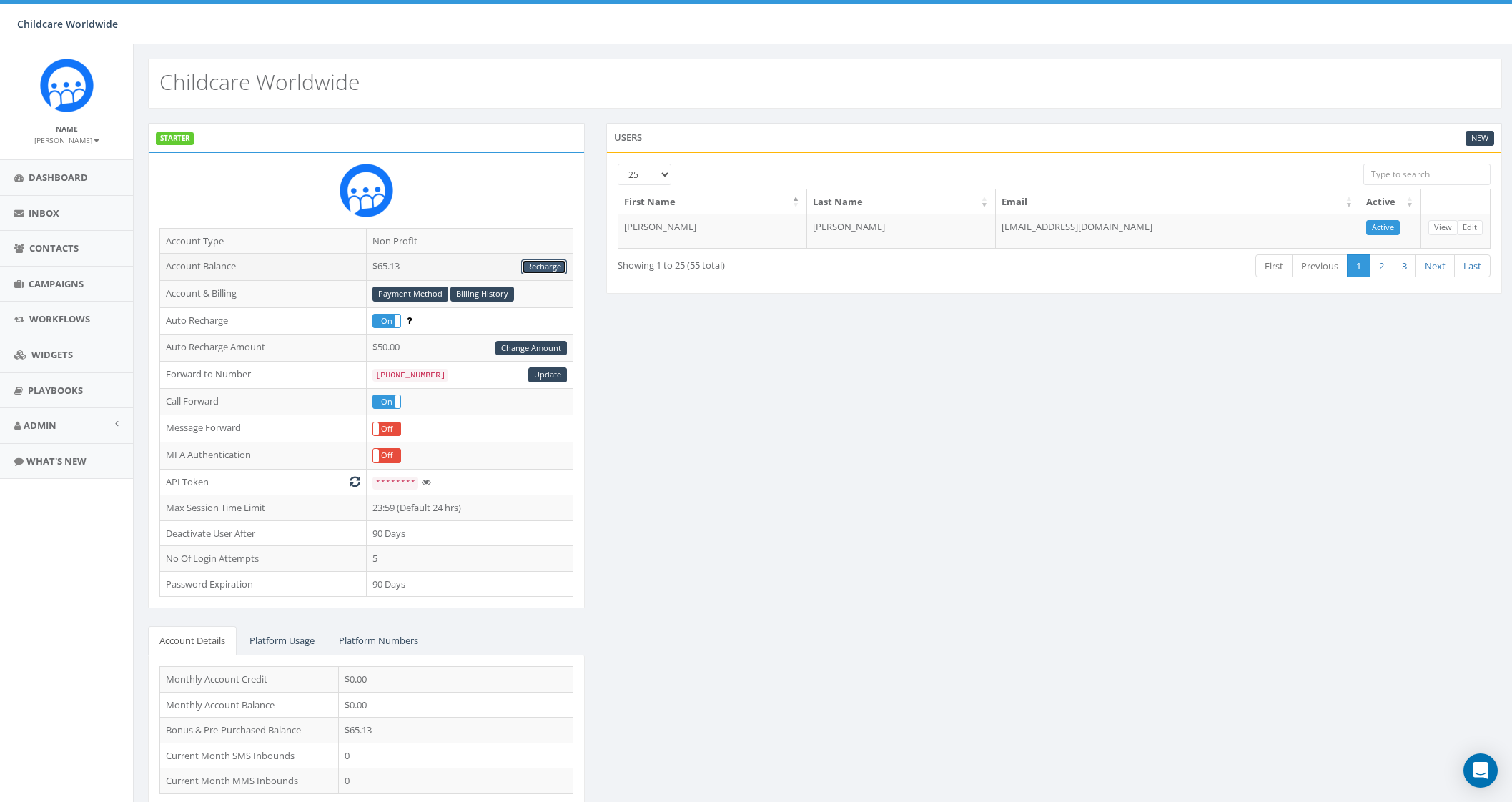
click at [543, 267] on link "Recharge" at bounding box center [544, 266] width 45 height 15
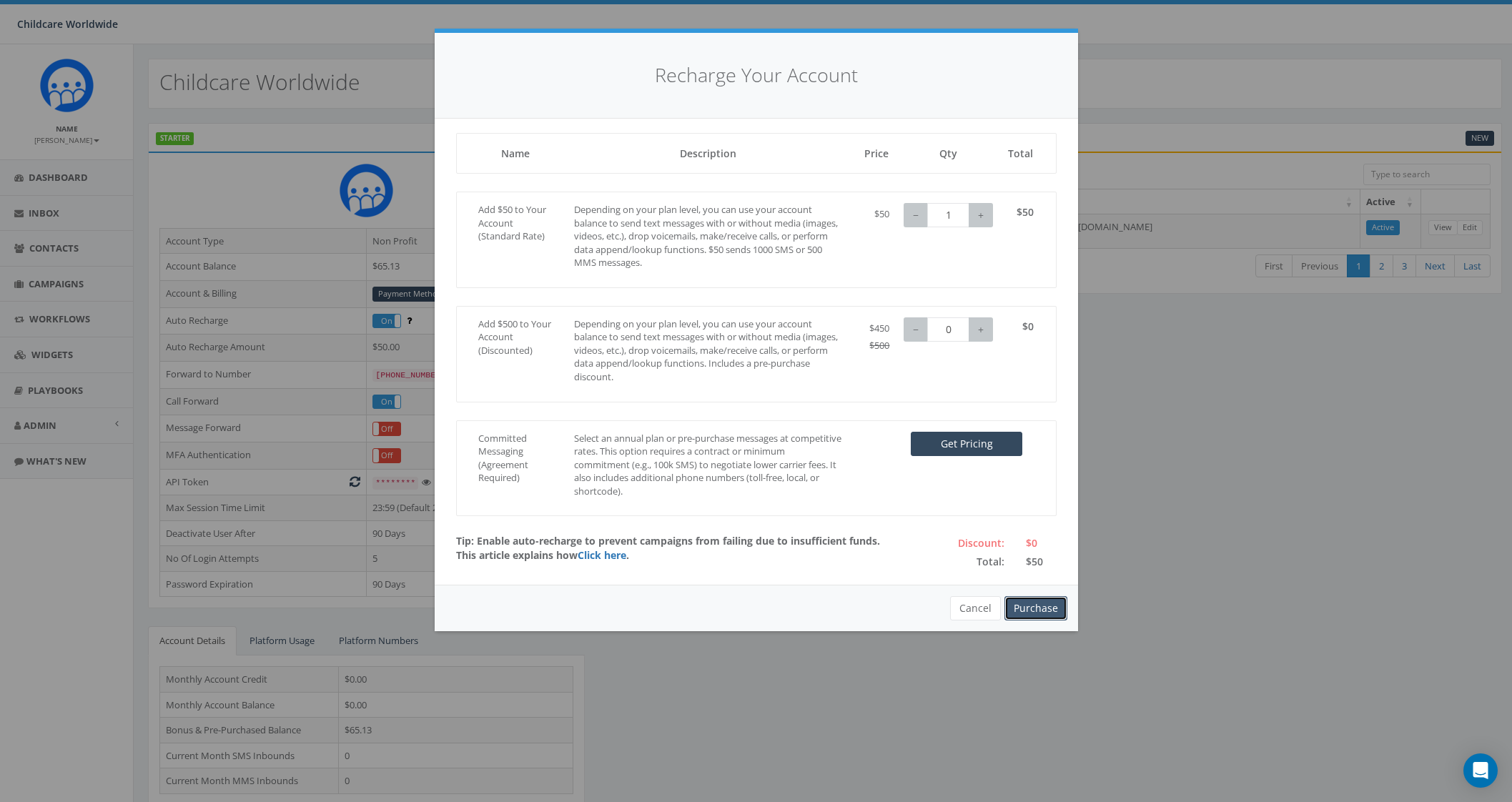
click at [1032, 607] on button "Purchase" at bounding box center [1035, 607] width 63 height 25
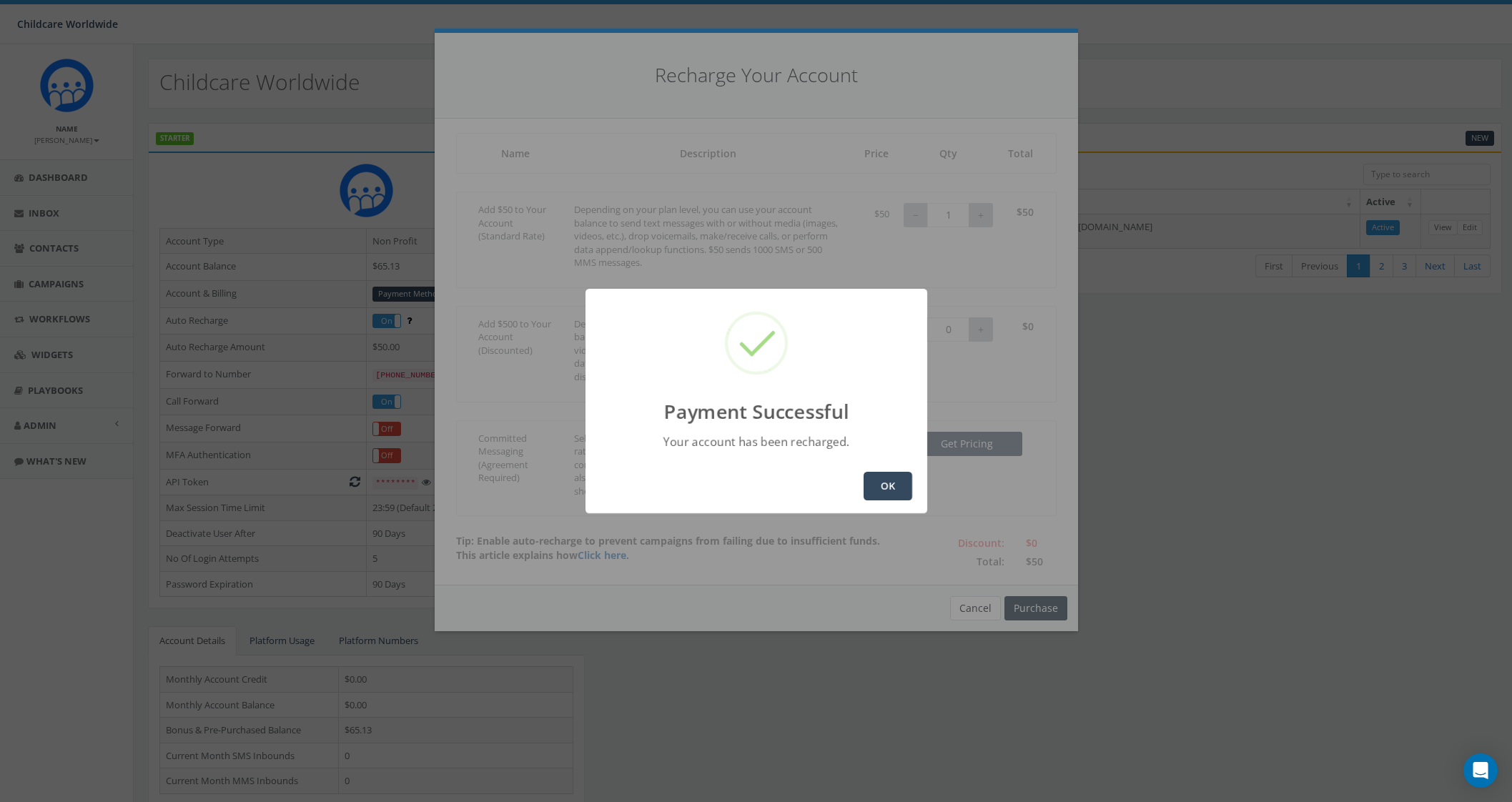
click at [902, 498] on button "OK" at bounding box center [887, 486] width 48 height 28
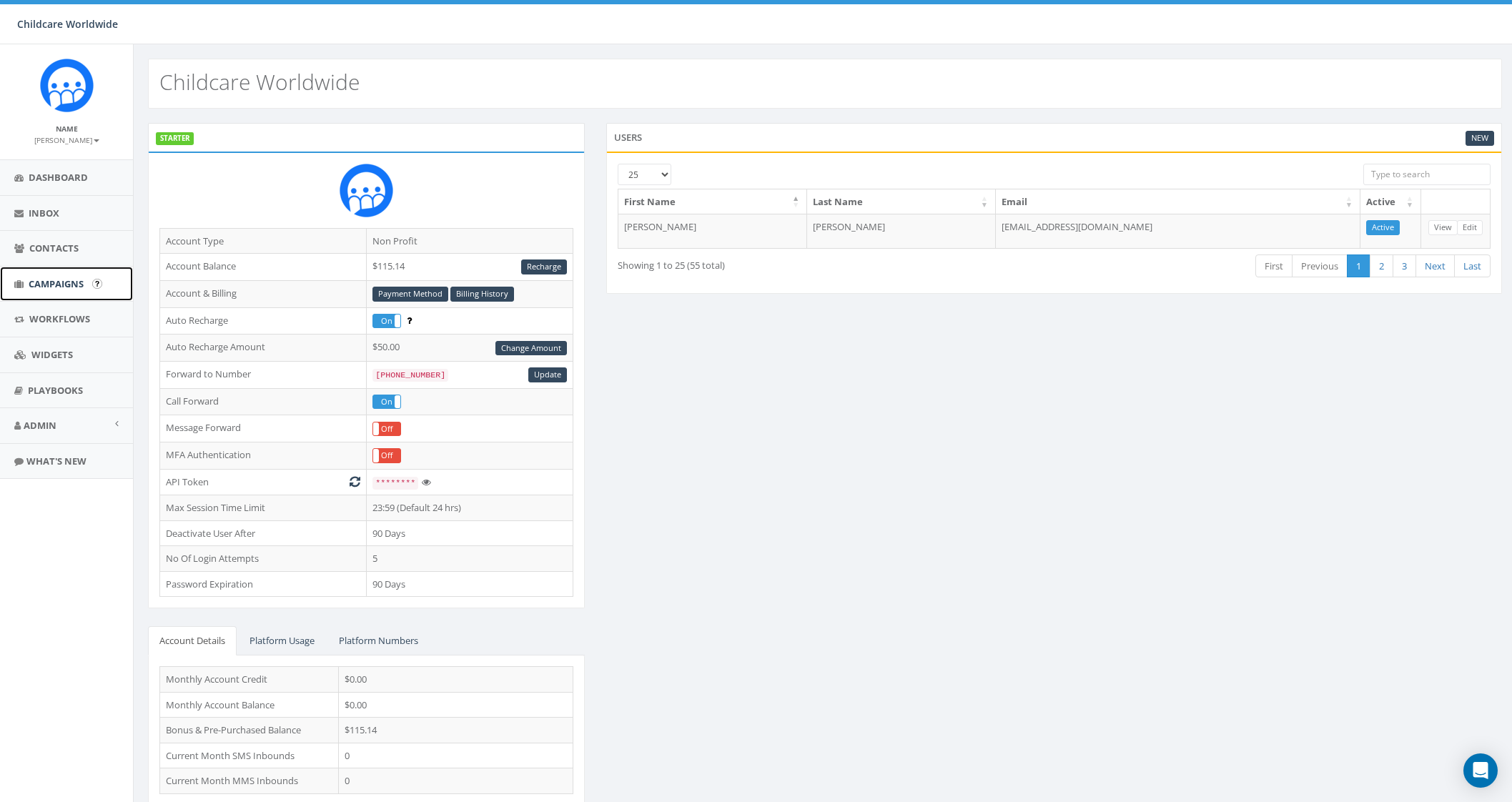
click at [65, 278] on span "Campaigns" at bounding box center [55, 284] width 55 height 13
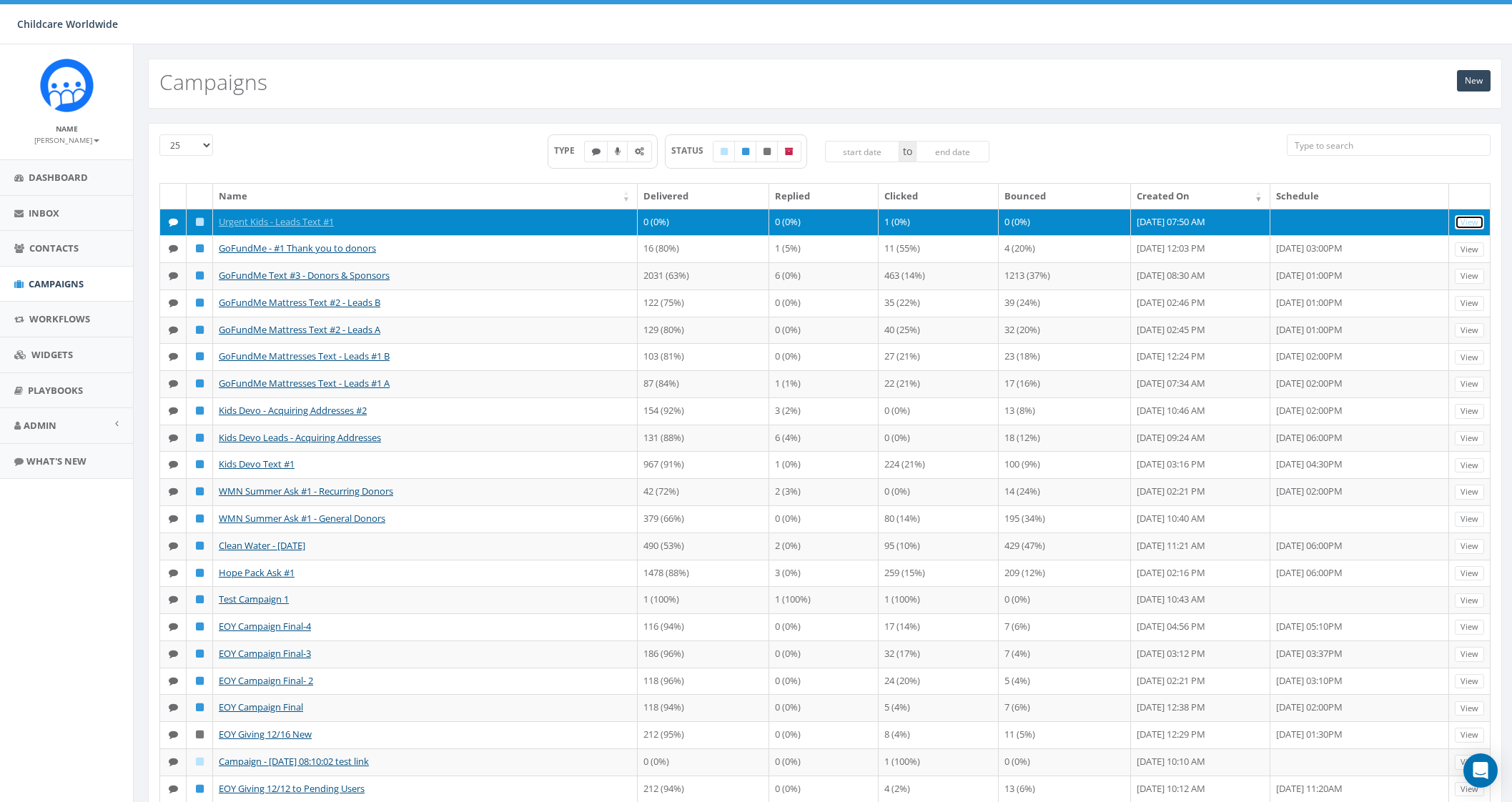
click at [1473, 219] on link "View" at bounding box center [1469, 222] width 29 height 15
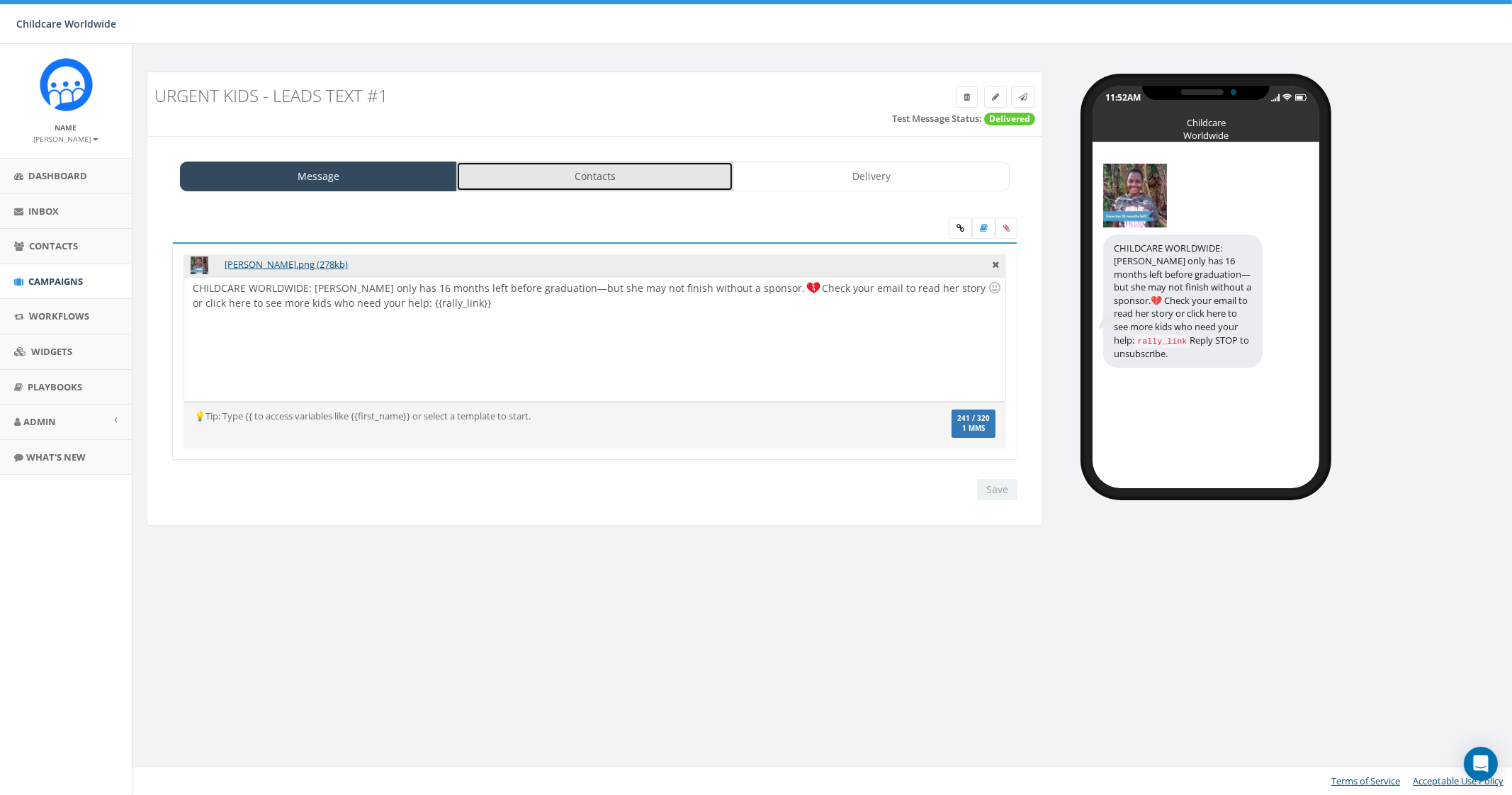
click at [567, 173] on link "Contacts" at bounding box center [594, 176] width 277 height 30
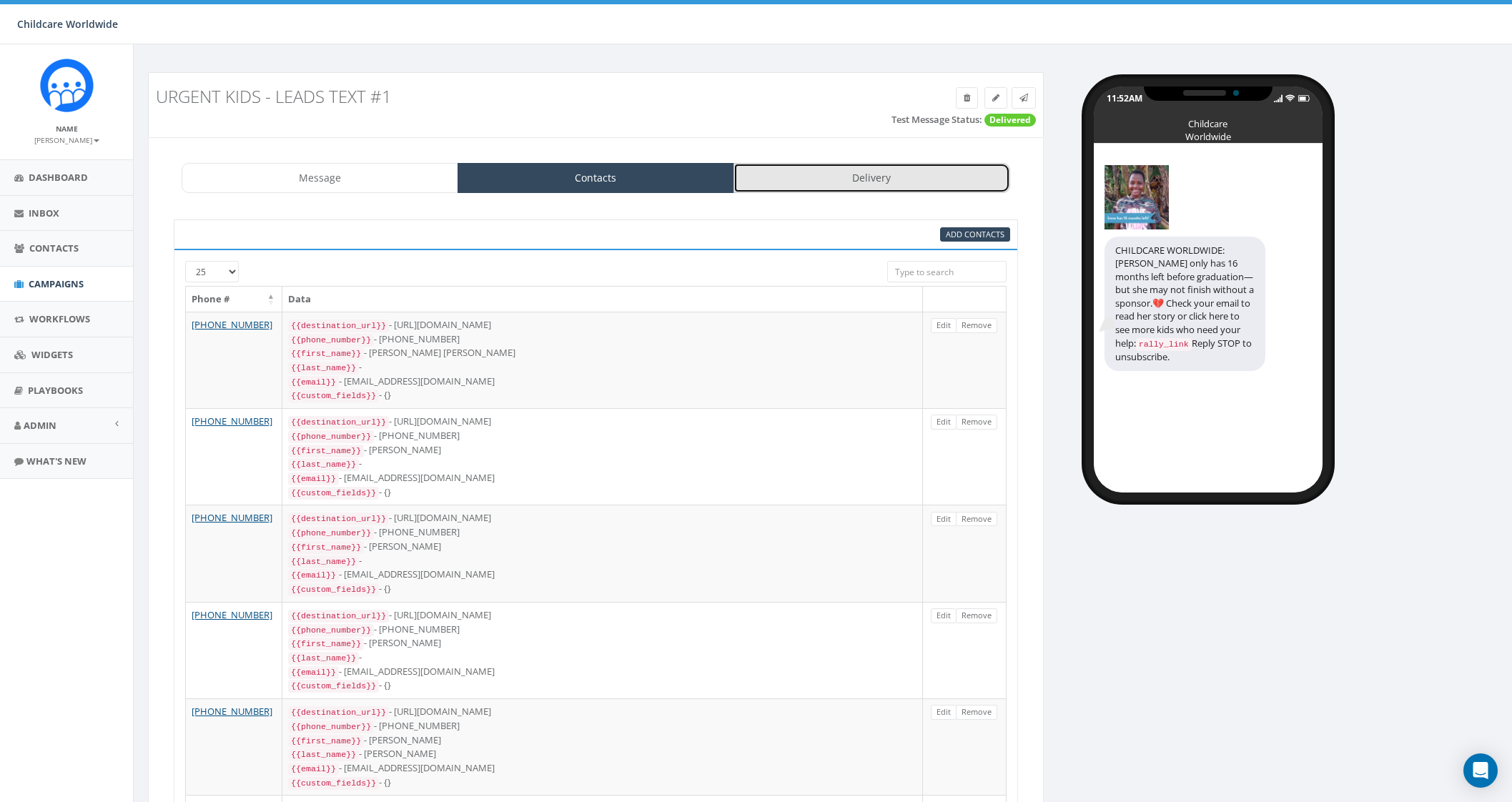
click at [872, 176] on link "Delivery" at bounding box center [872, 177] width 277 height 30
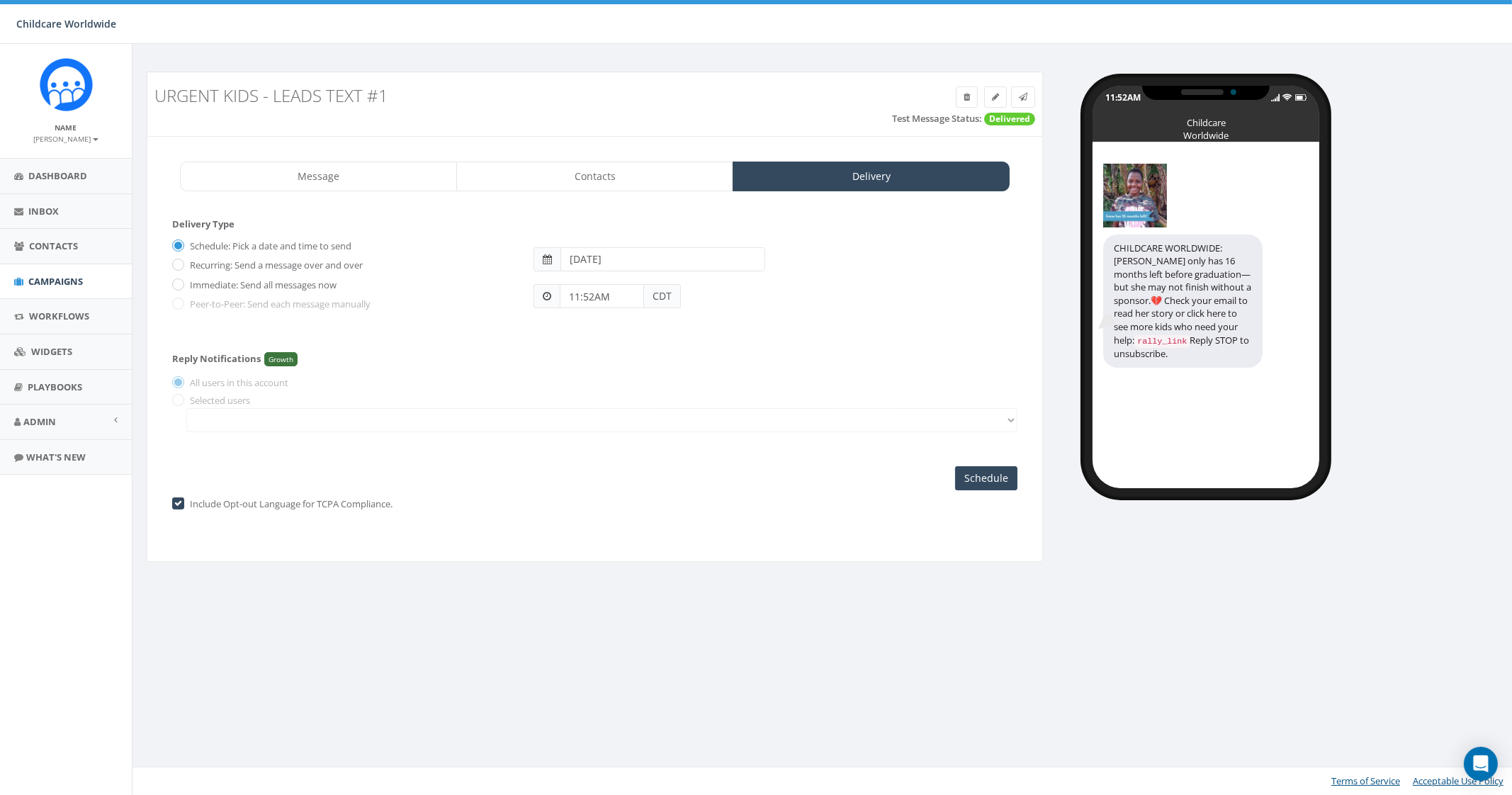
click at [658, 297] on span "CDT" at bounding box center [662, 296] width 37 height 24
click at [669, 296] on span "CDT" at bounding box center [662, 296] width 37 height 24
click at [663, 296] on span "CDT" at bounding box center [662, 296] width 37 height 24
click at [611, 297] on input "11:52AM" at bounding box center [601, 296] width 84 height 24
click at [667, 131] on div "1 2 3 4 5 6 7 8 9 10 11 12 00 05 10 15 20 25 30 35 40 45 50 55" at bounding box center [639, 173] width 142 height 142
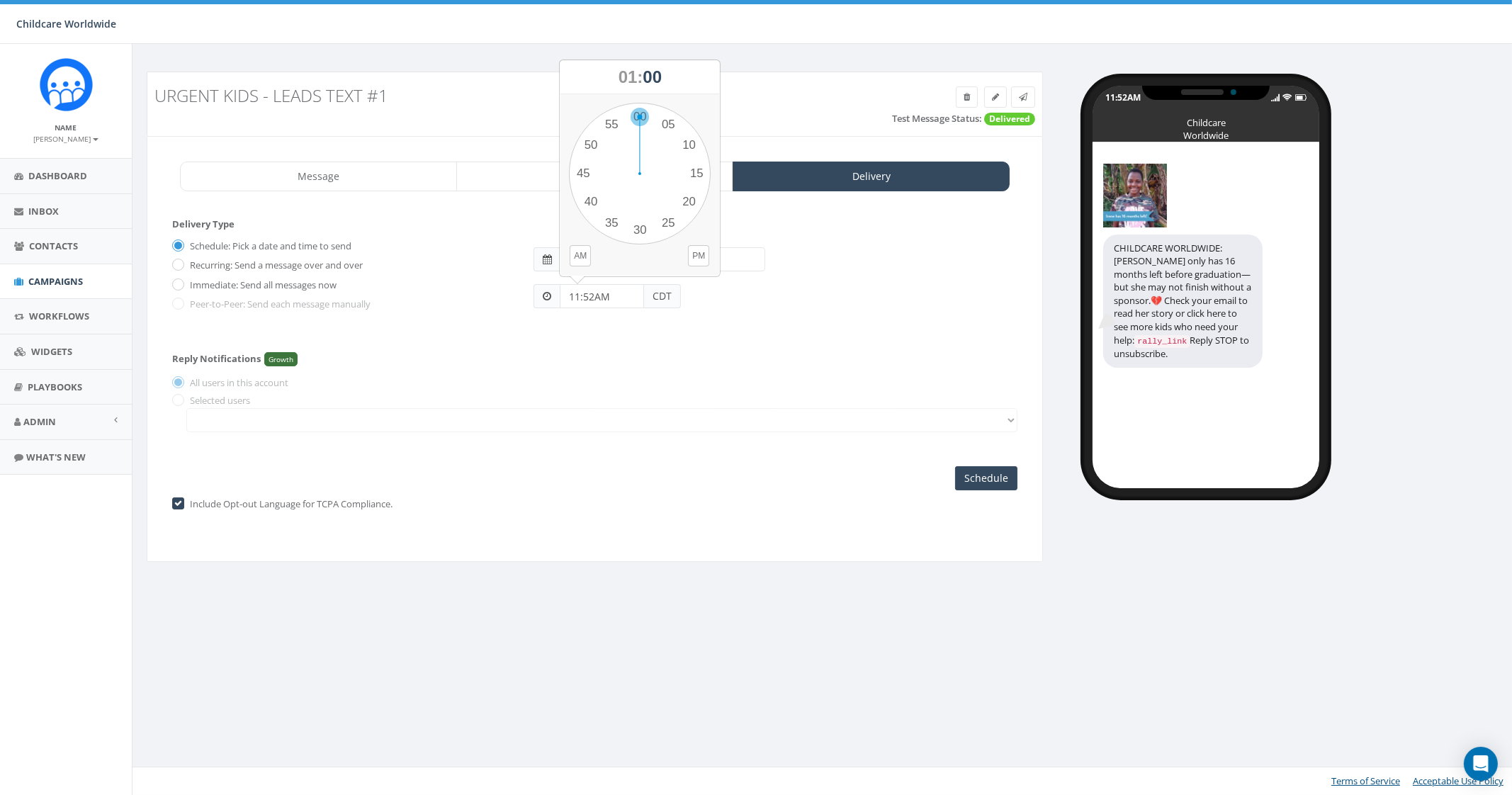
click at [644, 114] on div "1 2 3 4 5 6 7 8 9 10 11 12 00 05 10 15 20 25 30 35 40 45 50 55" at bounding box center [639, 173] width 142 height 142
type input "01:00PM"
click at [614, 262] on input "2025-09-05" at bounding box center [662, 259] width 205 height 24
click at [655, 325] on td "4" at bounding box center [660, 329] width 22 height 22
type input "2025-09-04"
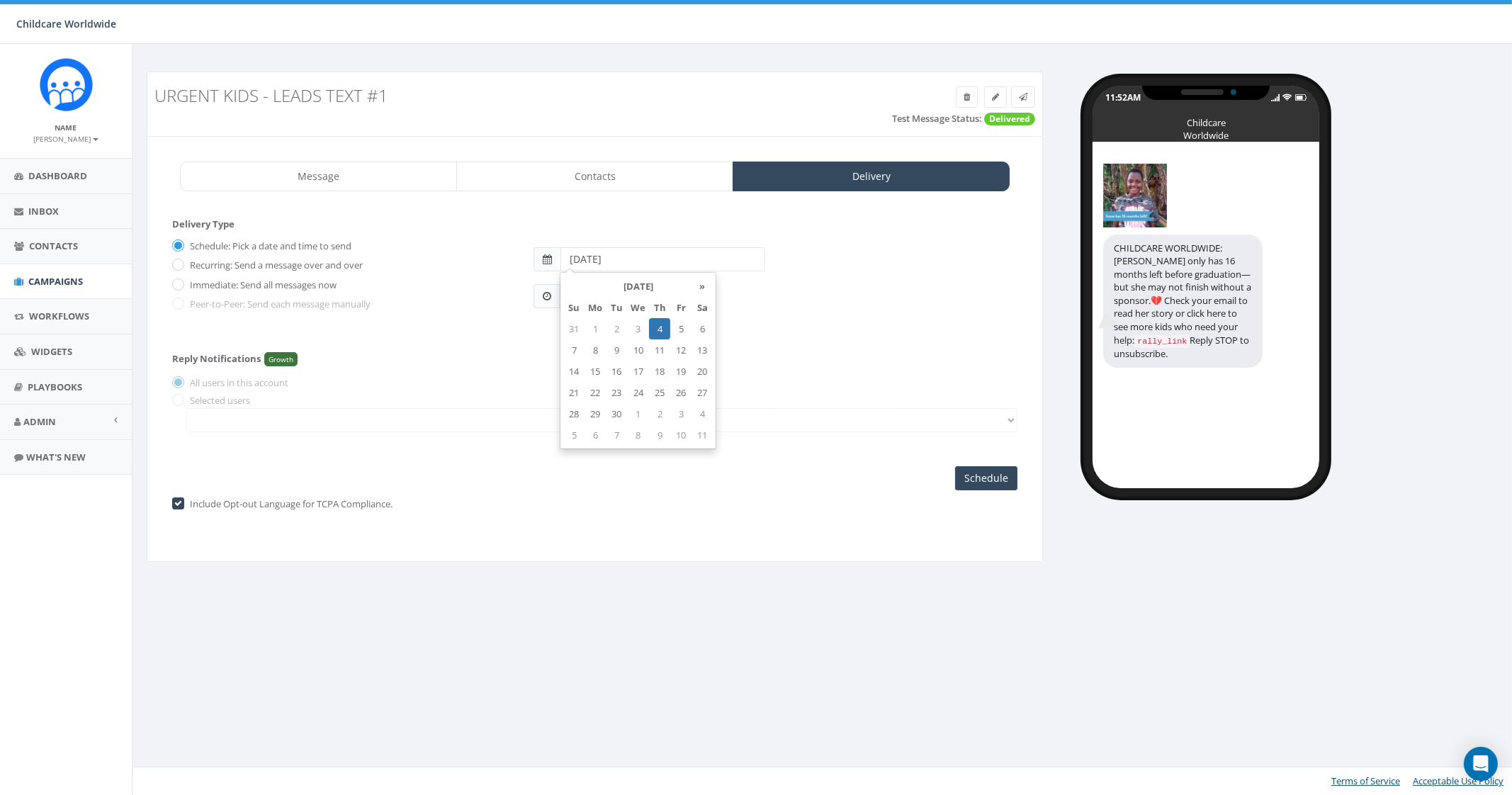
click at [533, 397] on div "Reply Notifications Growth All users in this account Selected users" at bounding box center [594, 389] width 845 height 101
click at [993, 483] on input "Schedule" at bounding box center [985, 478] width 62 height 24
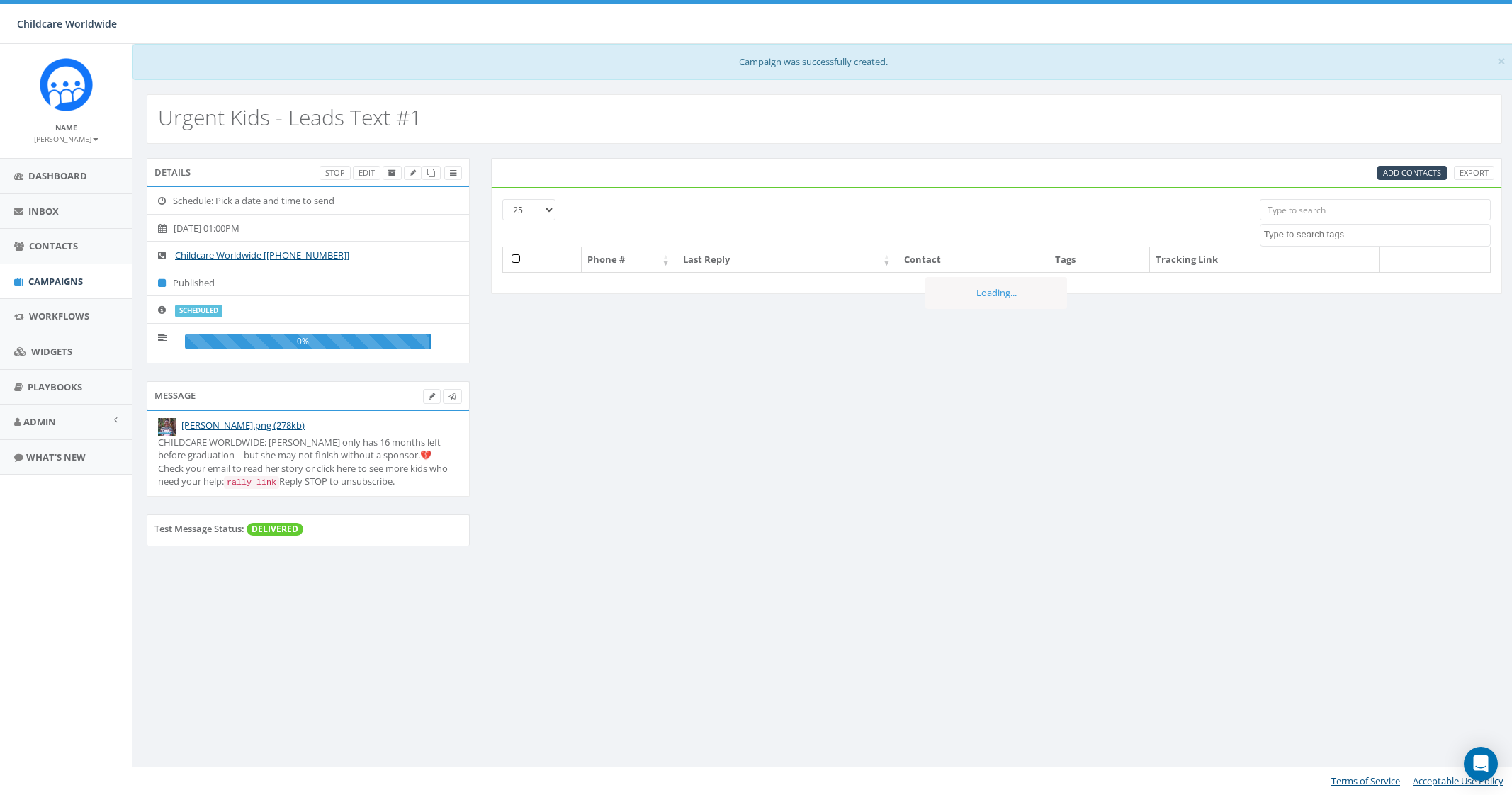
select select
